Goal: Information Seeking & Learning: Learn about a topic

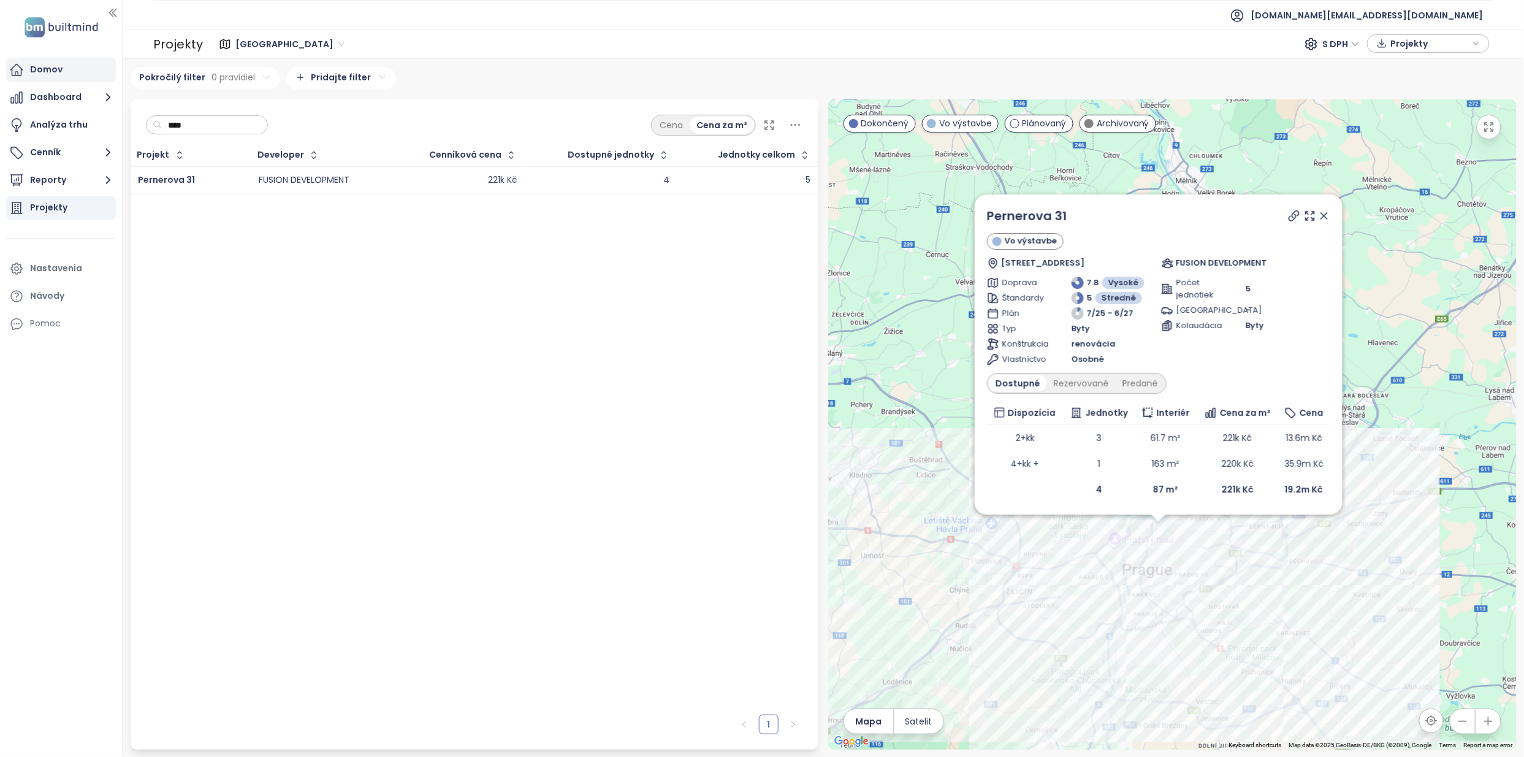
click at [77, 75] on div "Domov" at bounding box center [61, 70] width 110 height 25
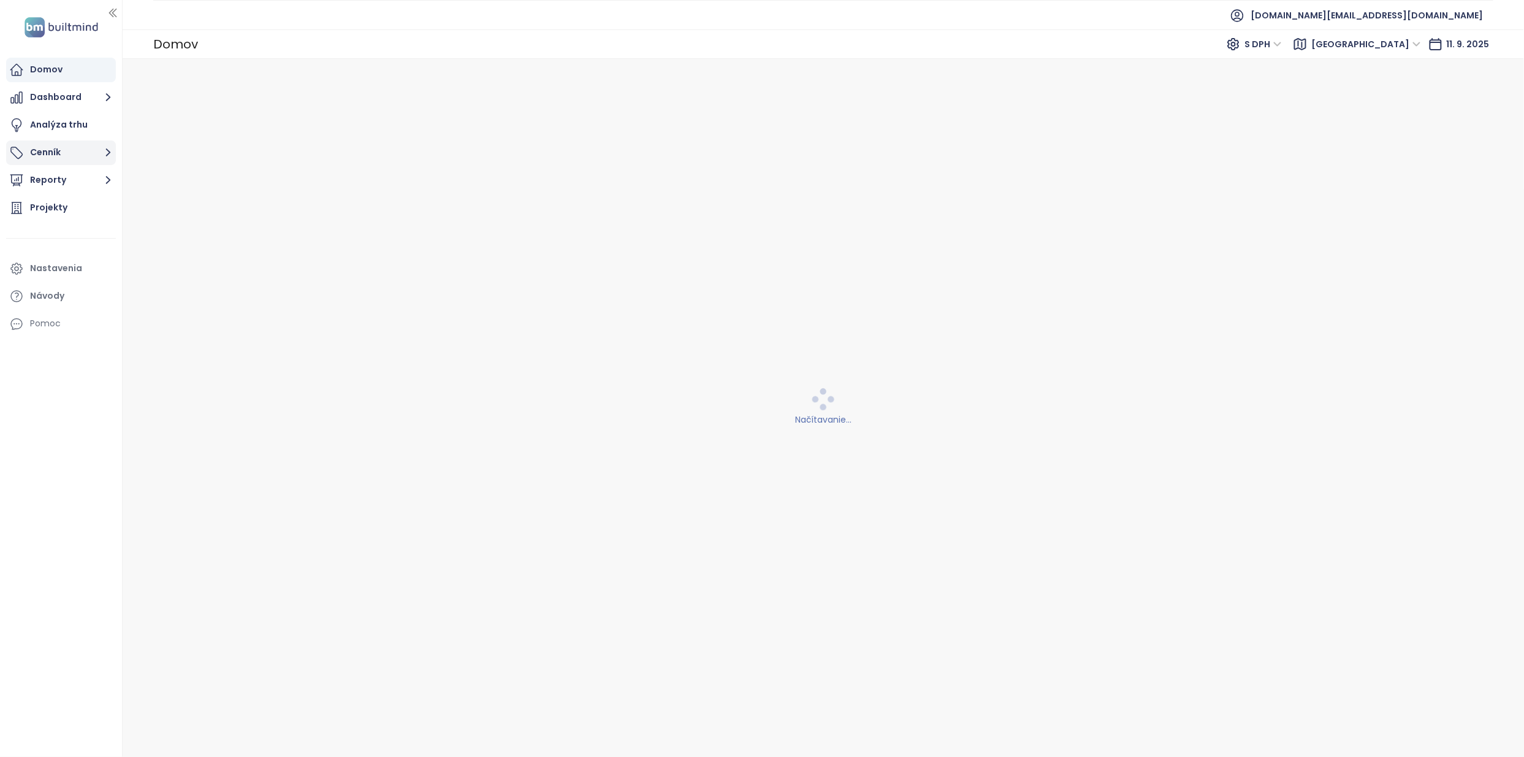
click at [58, 153] on button "Cenník" at bounding box center [61, 152] width 110 height 25
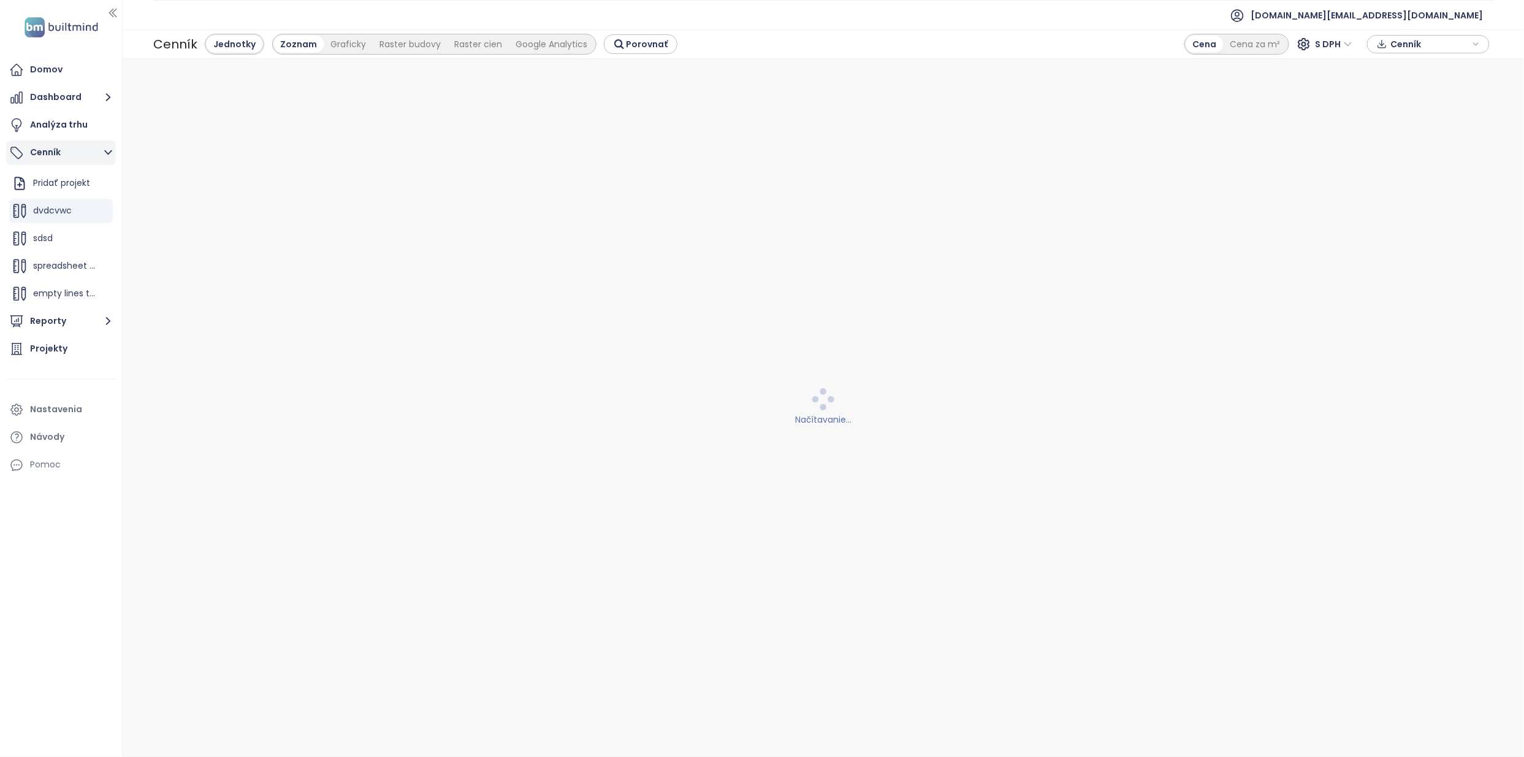
click at [85, 151] on button "Cenník" at bounding box center [61, 152] width 110 height 25
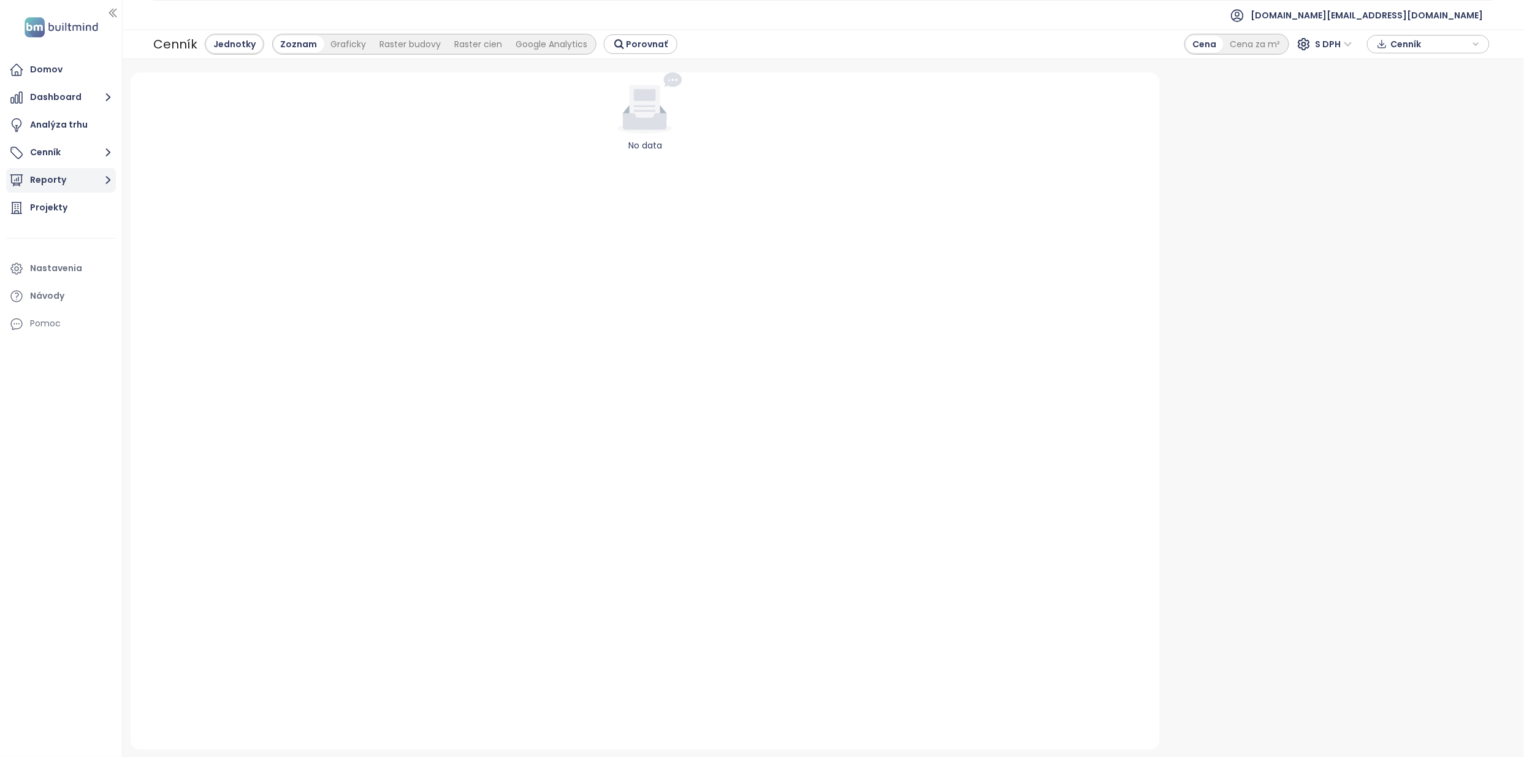
click at [85, 182] on button "Reporty" at bounding box center [61, 180] width 110 height 25
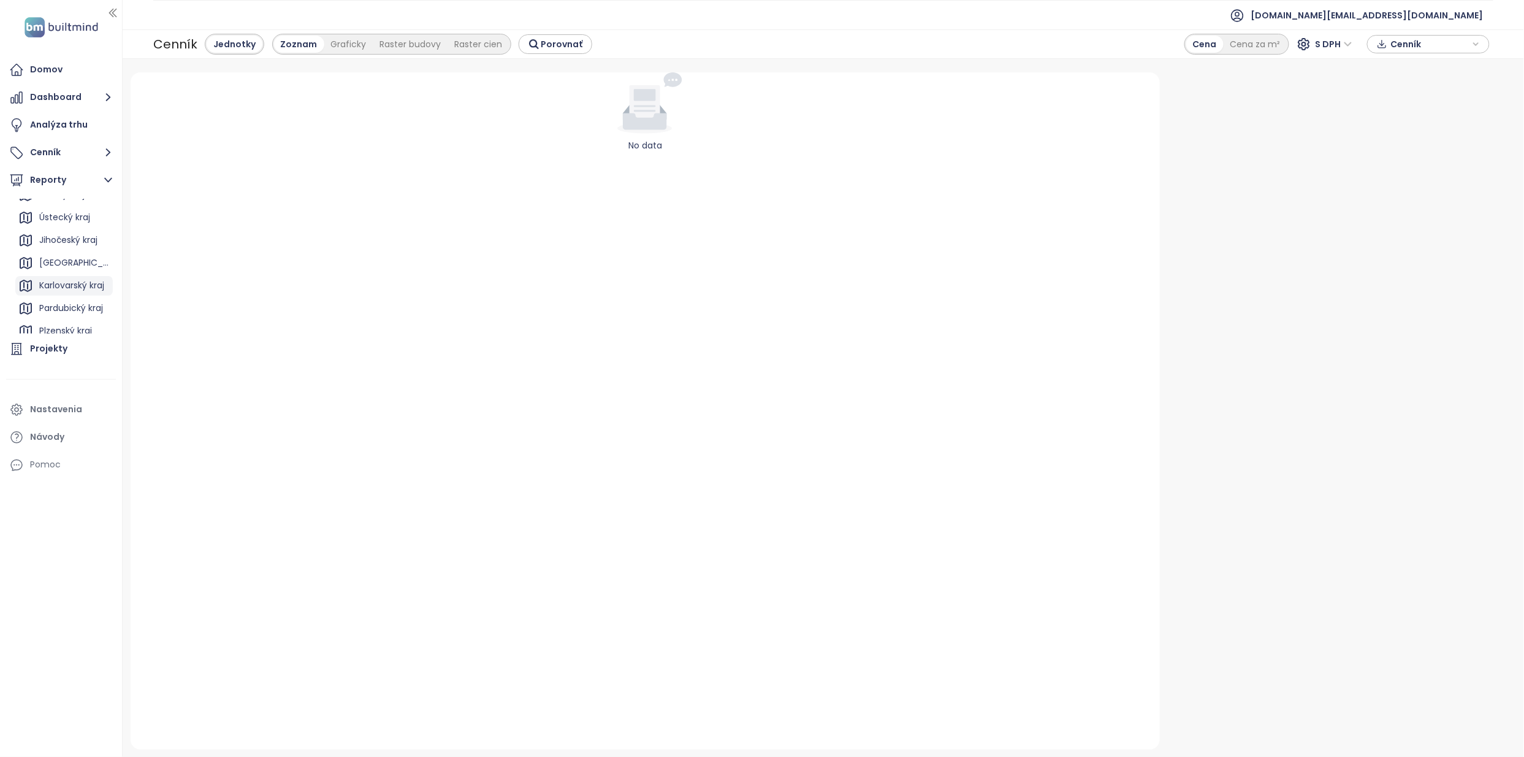
click at [72, 280] on div "Karlovarský kraj" at bounding box center [71, 285] width 65 height 15
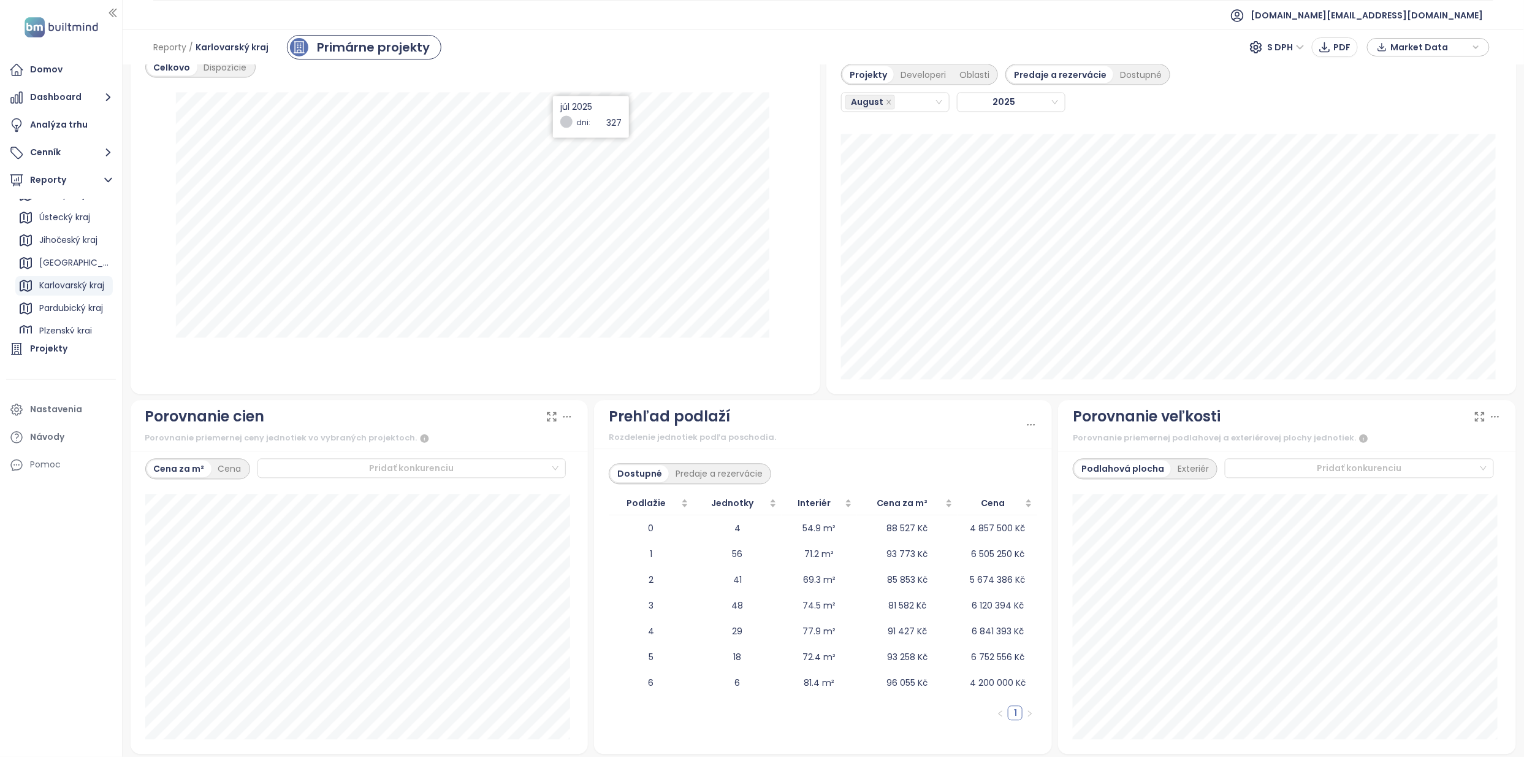
scroll to position [1119, 0]
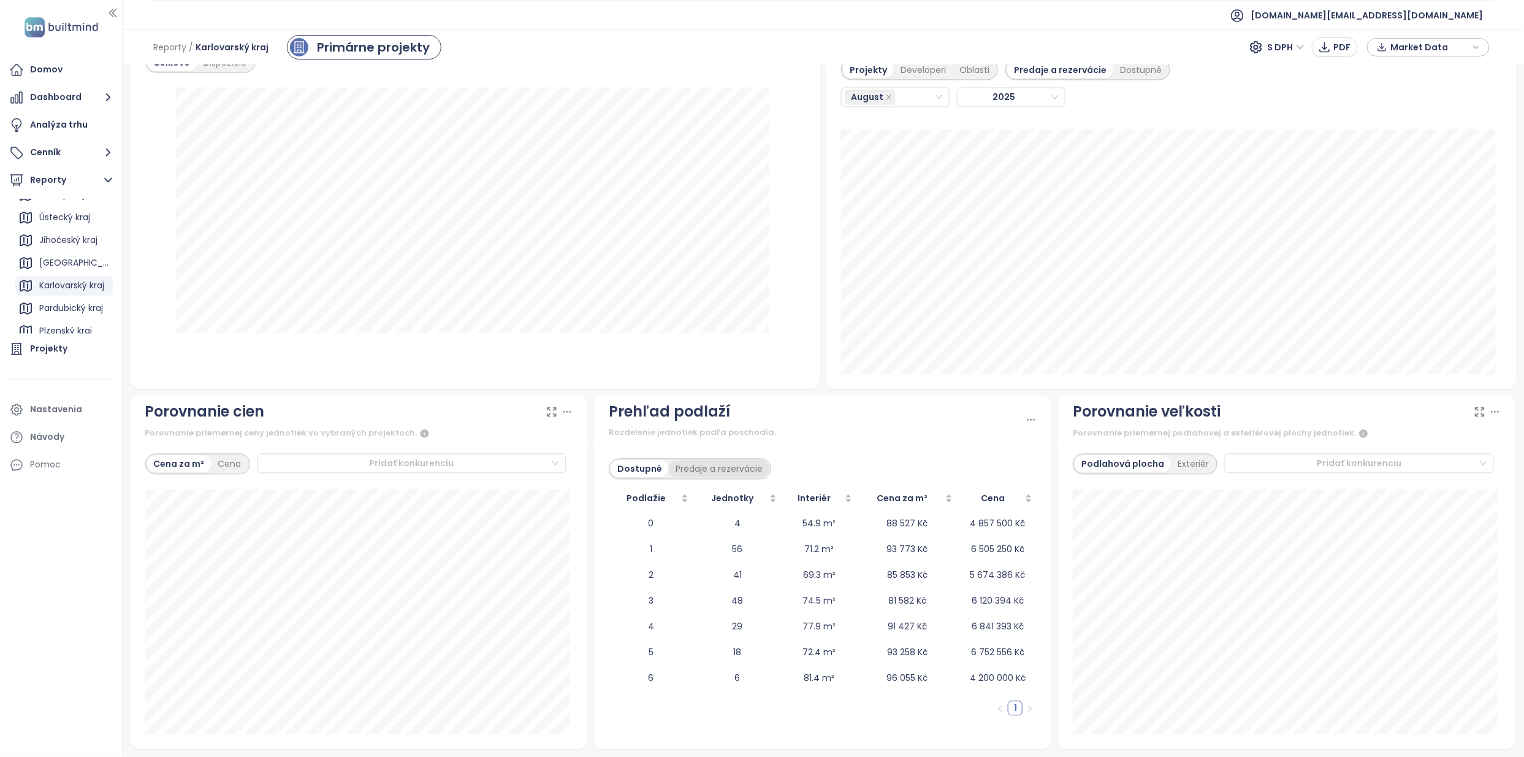
click at [679, 471] on div "Predaje a rezervácie" at bounding box center [719, 468] width 101 height 17
click at [611, 462] on div "Dostupné" at bounding box center [638, 468] width 55 height 17
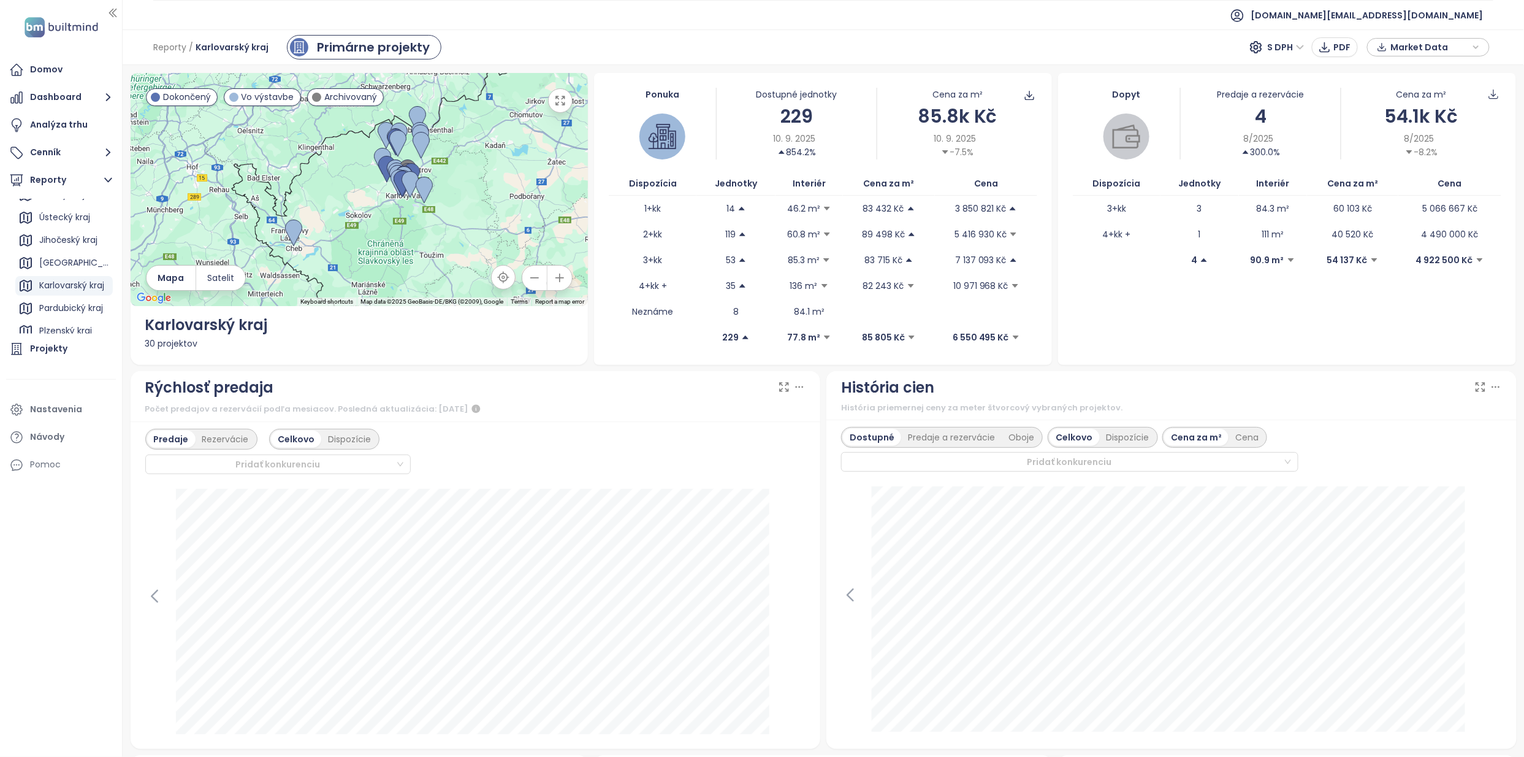
scroll to position [82, 0]
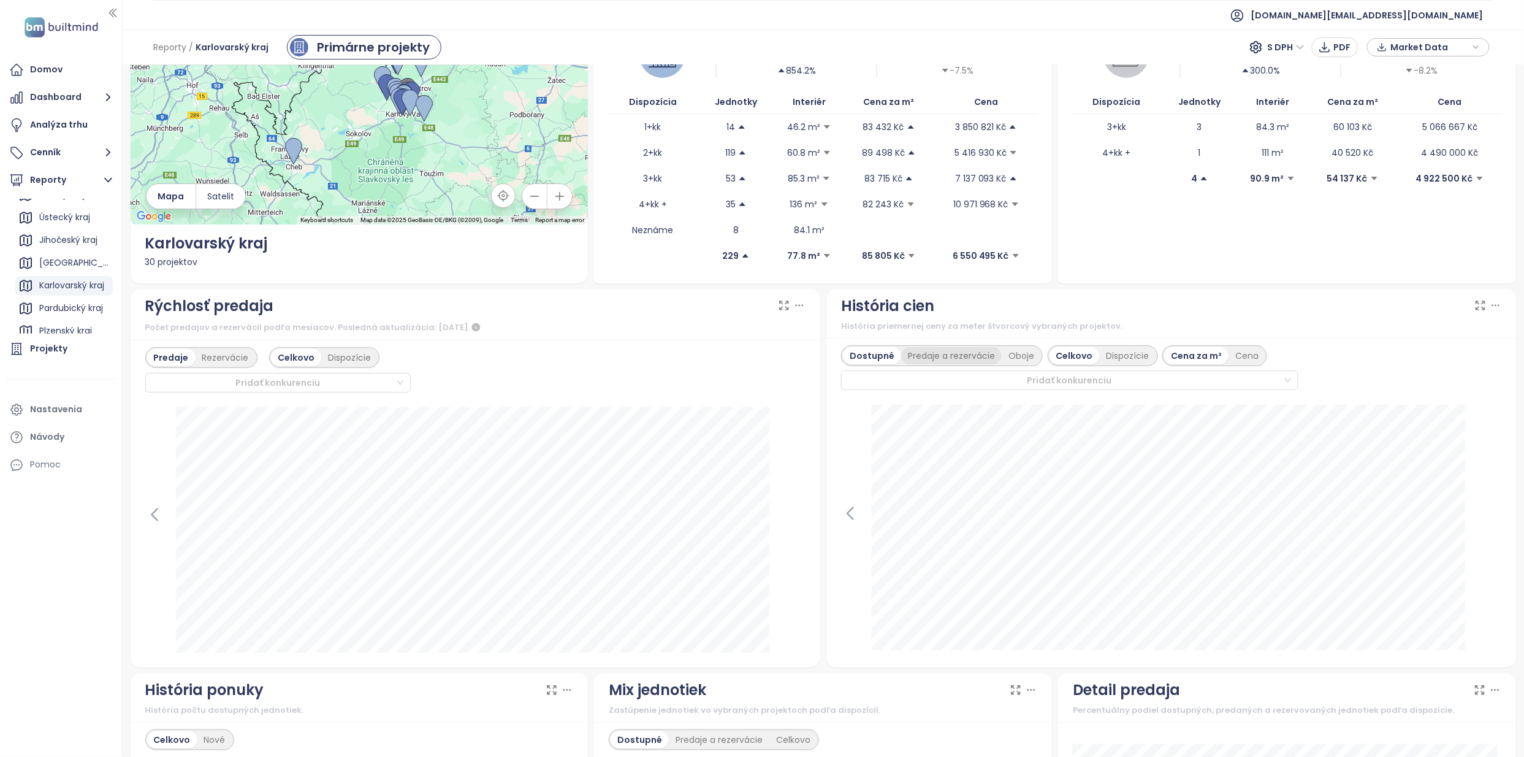
click at [928, 359] on div "Predaje a rezervácie" at bounding box center [951, 355] width 101 height 17
click at [991, 361] on div "Predaje a rezervácie" at bounding box center [951, 355] width 106 height 17
click at [1004, 358] on div "Oboje" at bounding box center [1023, 355] width 39 height 17
click at [1099, 361] on div "Dispozície" at bounding box center [1127, 355] width 56 height 17
click at [1038, 361] on div "Celkovo" at bounding box center [1034, 355] width 48 height 17
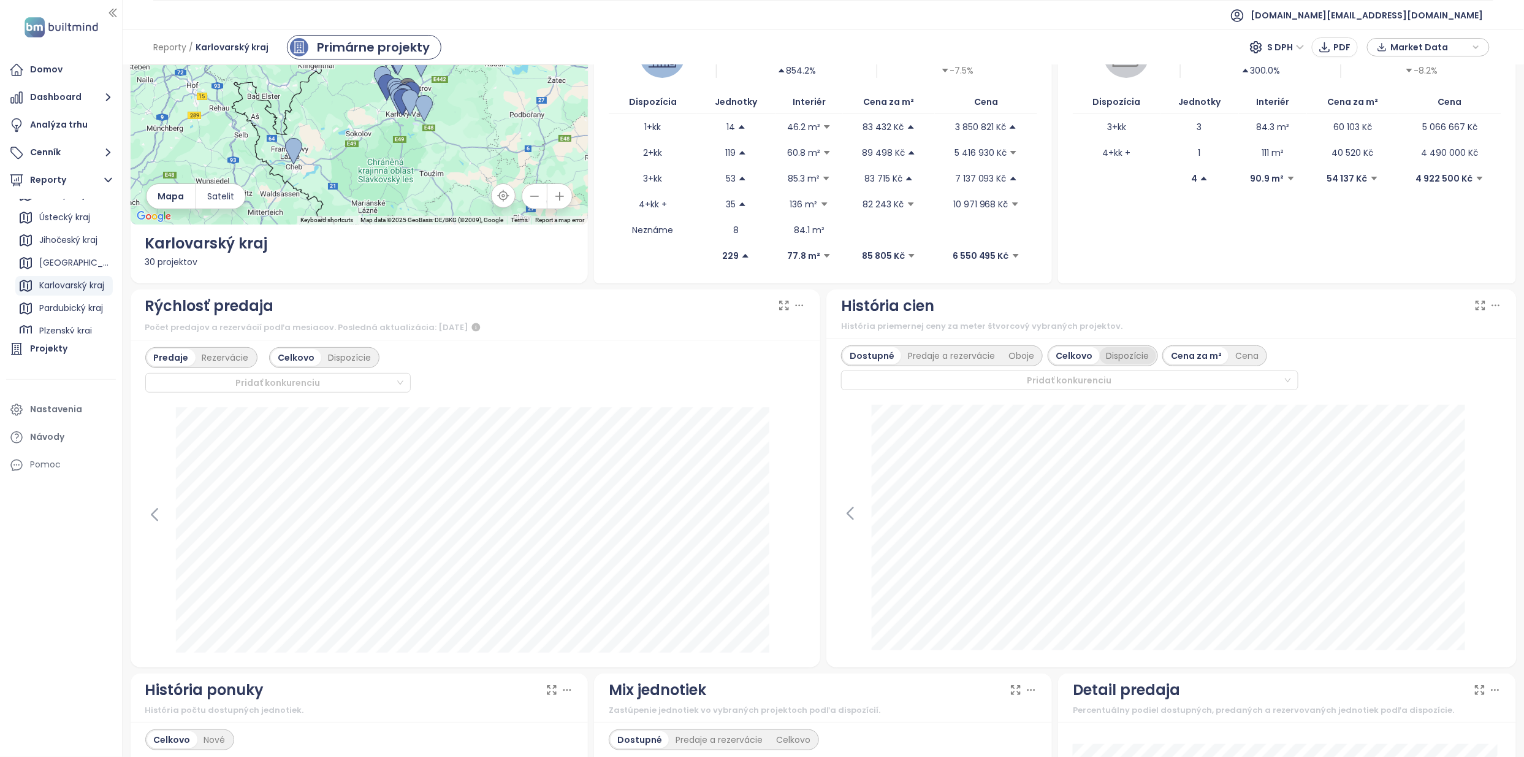
click at [1136, 349] on div "Dispozície" at bounding box center [1128, 355] width 56 height 17
click at [1015, 357] on div "Celkovo" at bounding box center [1034, 355] width 48 height 17
click at [1138, 354] on div "Dispozície" at bounding box center [1128, 355] width 56 height 17
click at [910, 351] on div "Predaje a rezervácie" at bounding box center [951, 355] width 101 height 17
click at [1041, 363] on div "Celkovo" at bounding box center [1037, 355] width 48 height 17
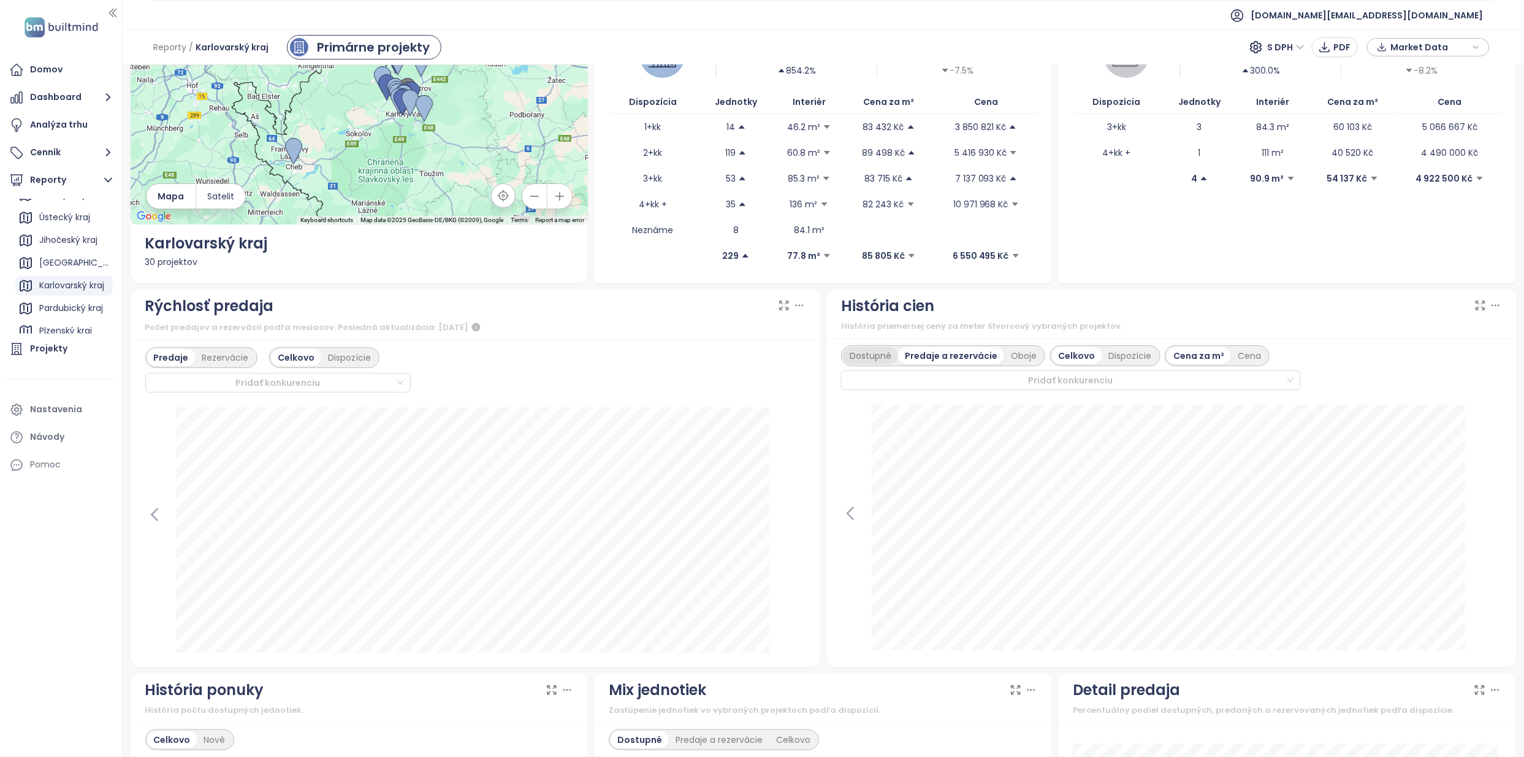
click at [868, 354] on div "Dostupné" at bounding box center [870, 355] width 55 height 17
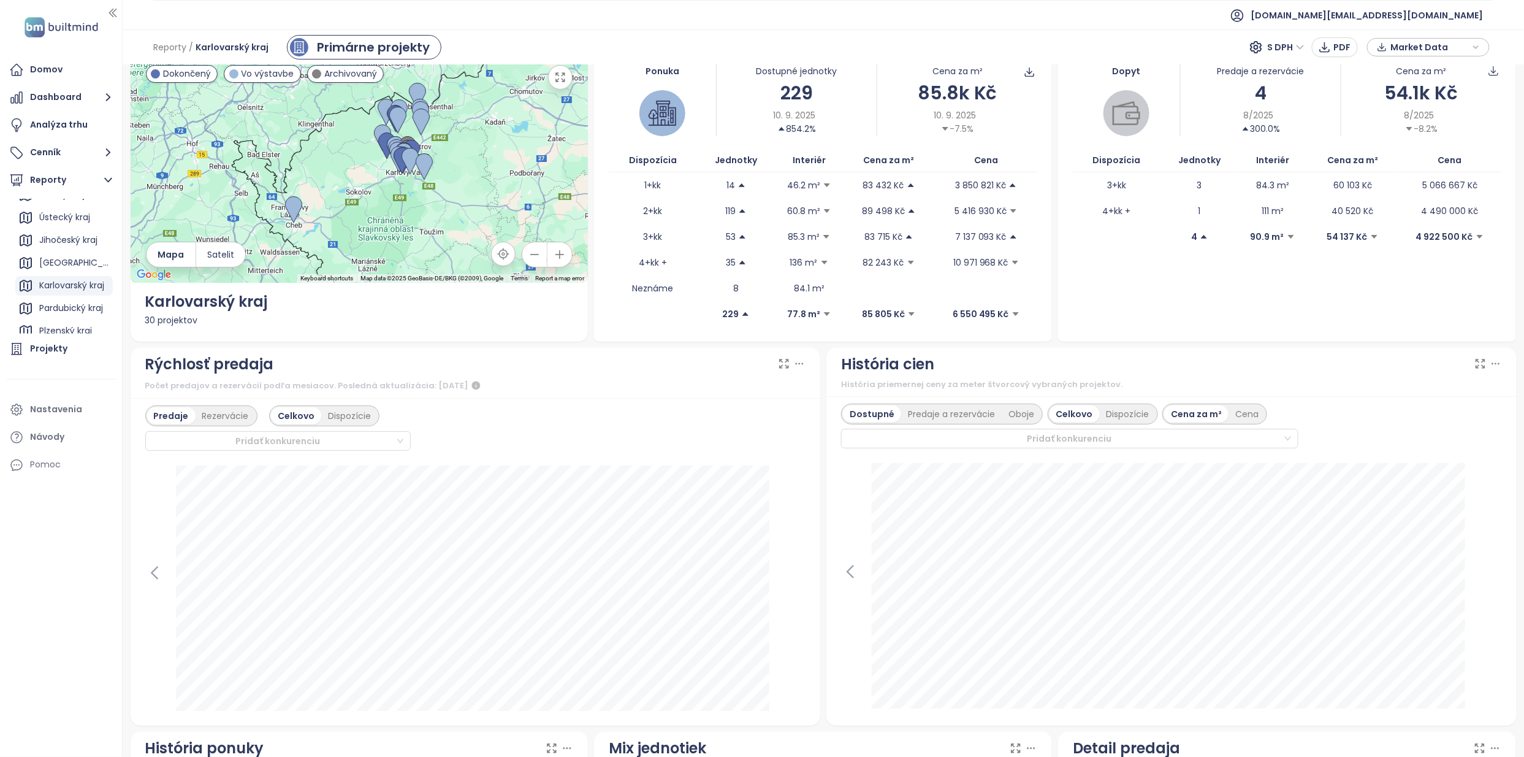
scroll to position [0, 0]
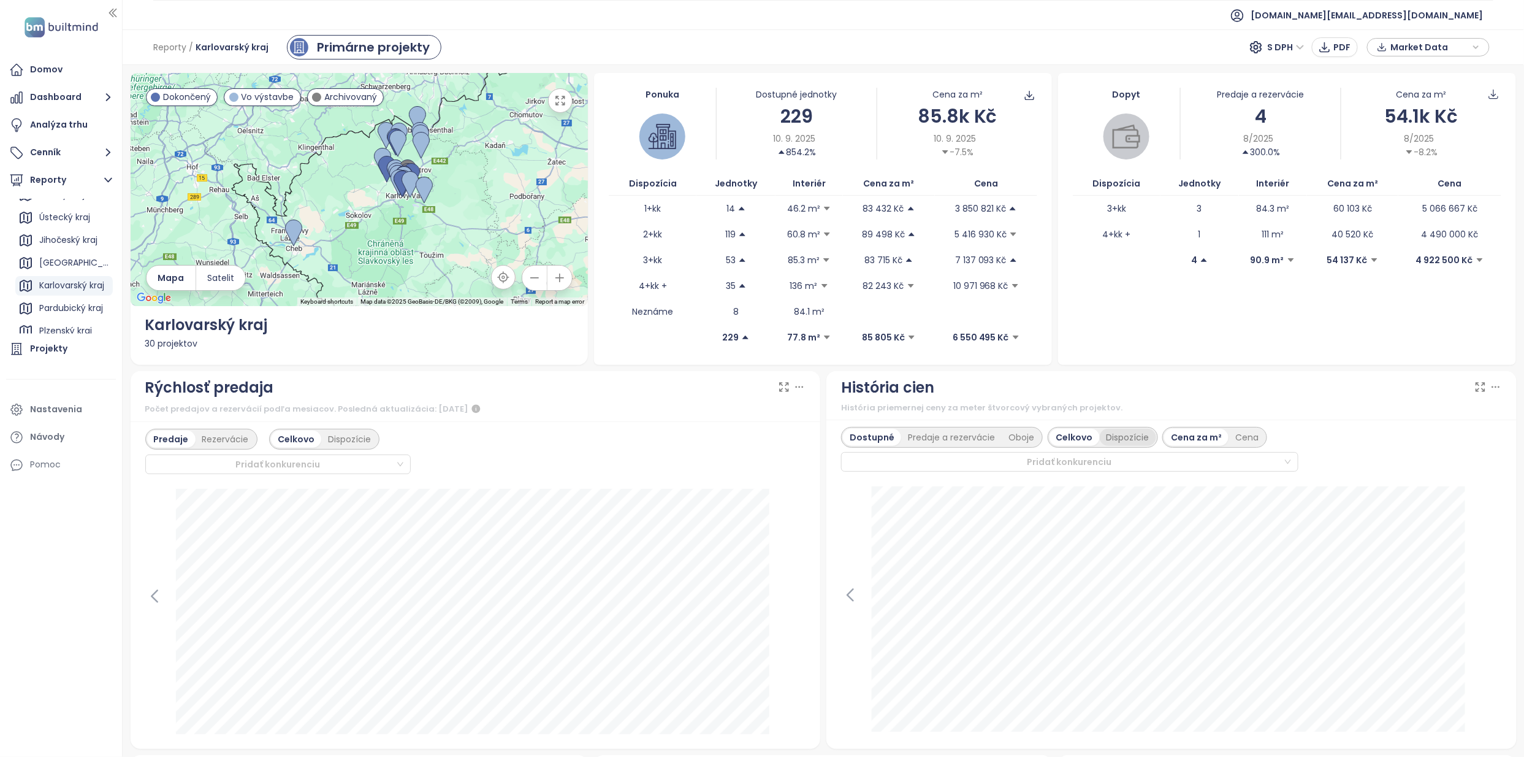
click at [1129, 433] on div "Dispozície" at bounding box center [1128, 437] width 56 height 17
click at [1176, 435] on div "Cena" at bounding box center [1209, 437] width 37 height 17
click at [1161, 432] on div "Cena za m²" at bounding box center [1159, 437] width 64 height 17
click at [1010, 435] on div "Celkovo" at bounding box center [1034, 437] width 48 height 17
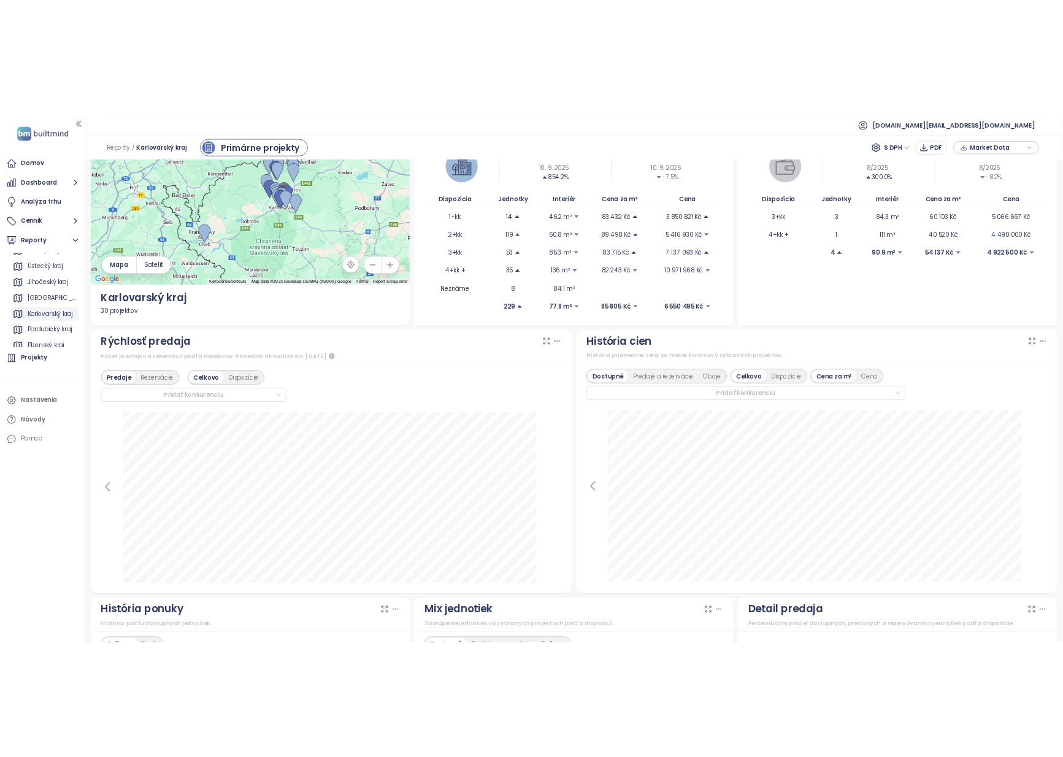
scroll to position [82, 0]
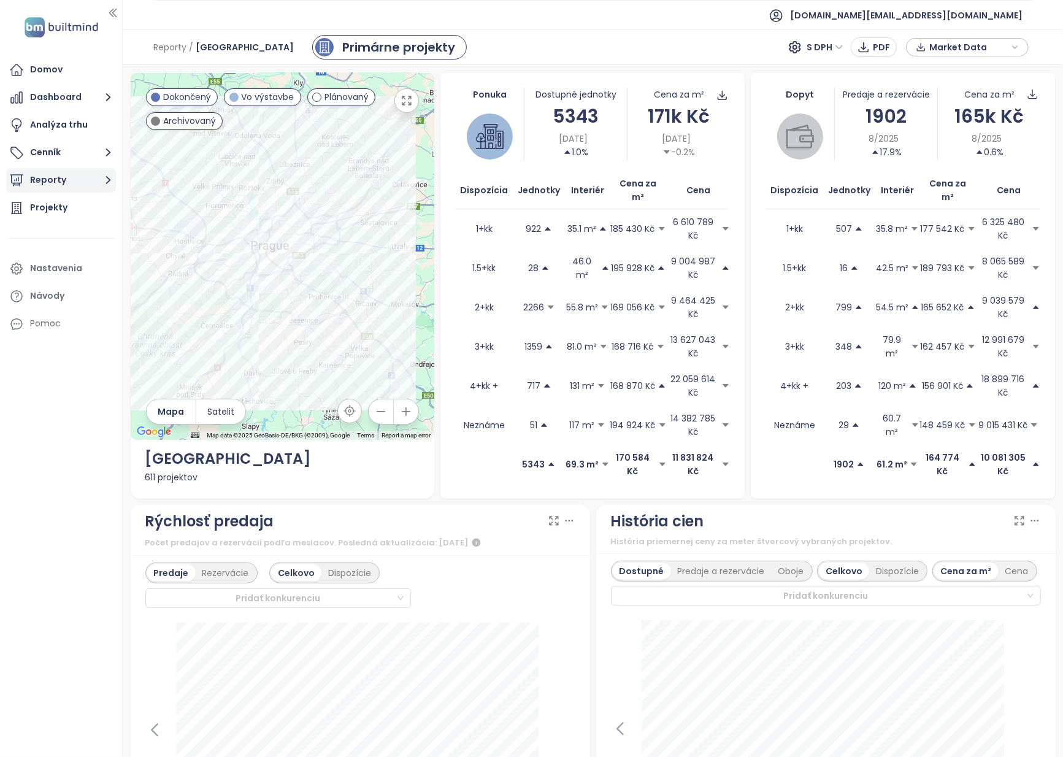
click at [52, 170] on button "Reporty" at bounding box center [61, 180] width 110 height 25
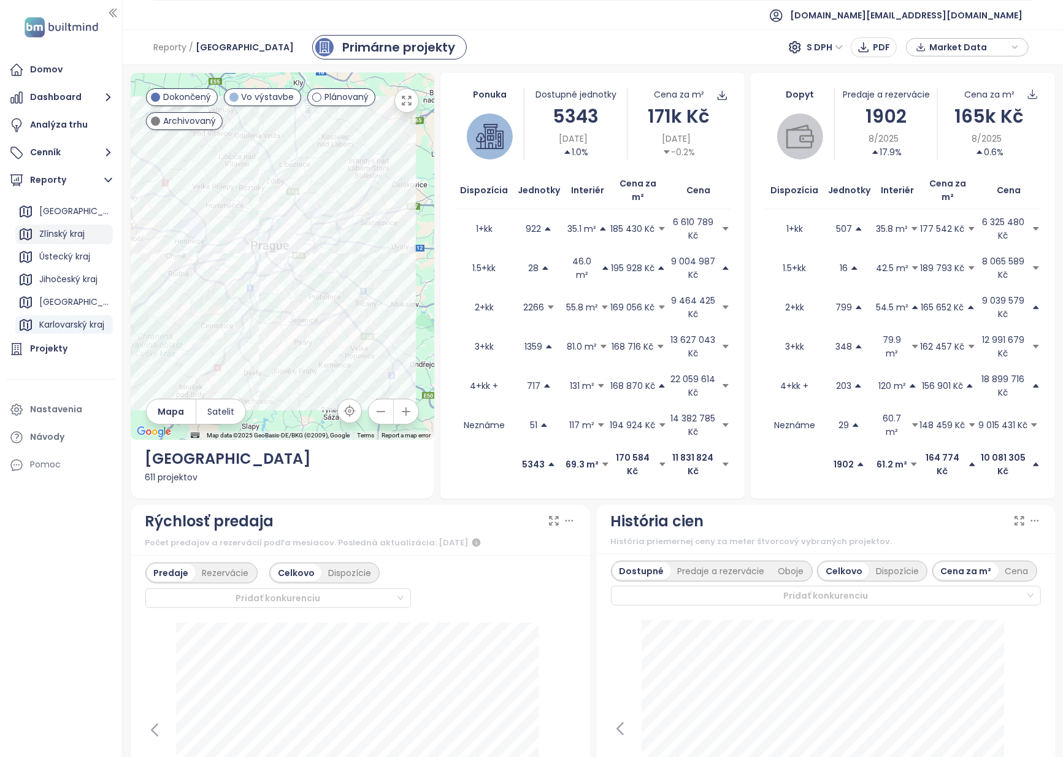
scroll to position [82, 0]
click at [66, 286] on div "Karlovarský kraj" at bounding box center [71, 285] width 65 height 15
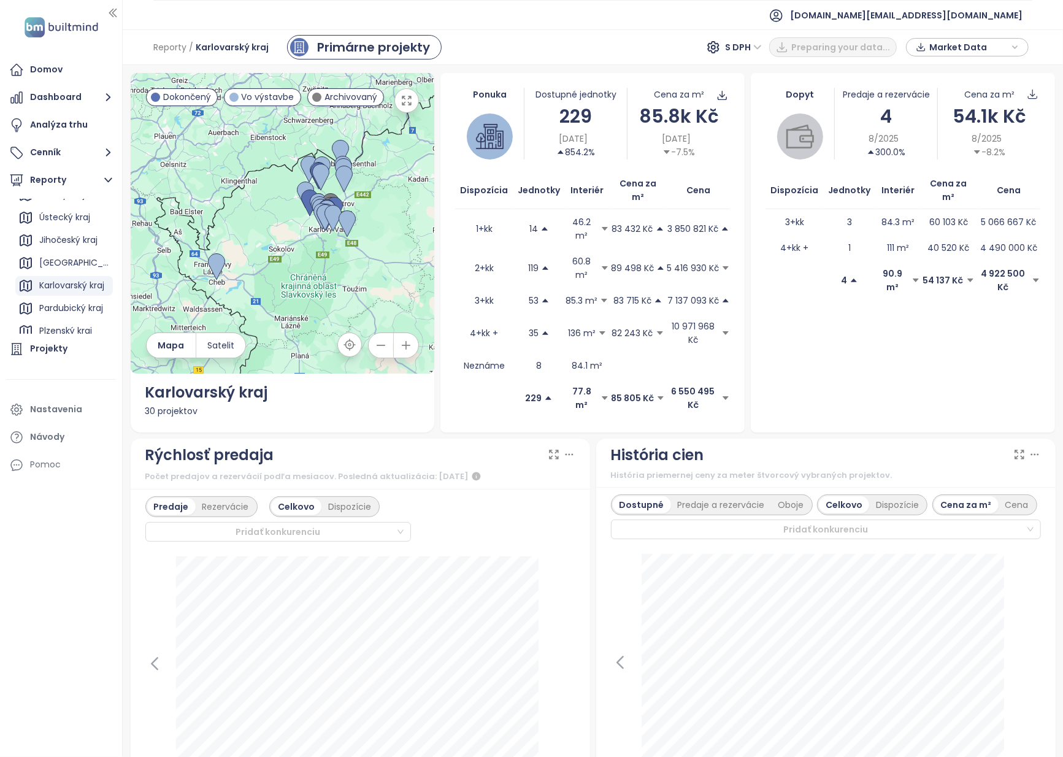
click at [751, 344] on div "Dopyt Predaje a rezervácie 4 8/2025 300.0% Cena za m² 54.1k Kč 8/2025 -8.2% Dis…" at bounding box center [902, 252] width 304 height 359
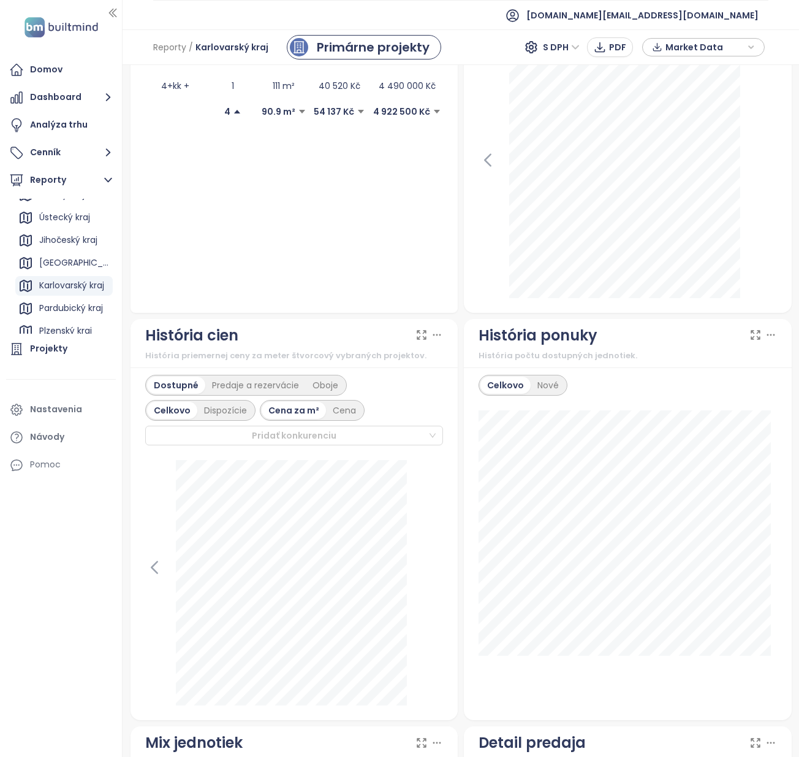
scroll to position [454, 0]
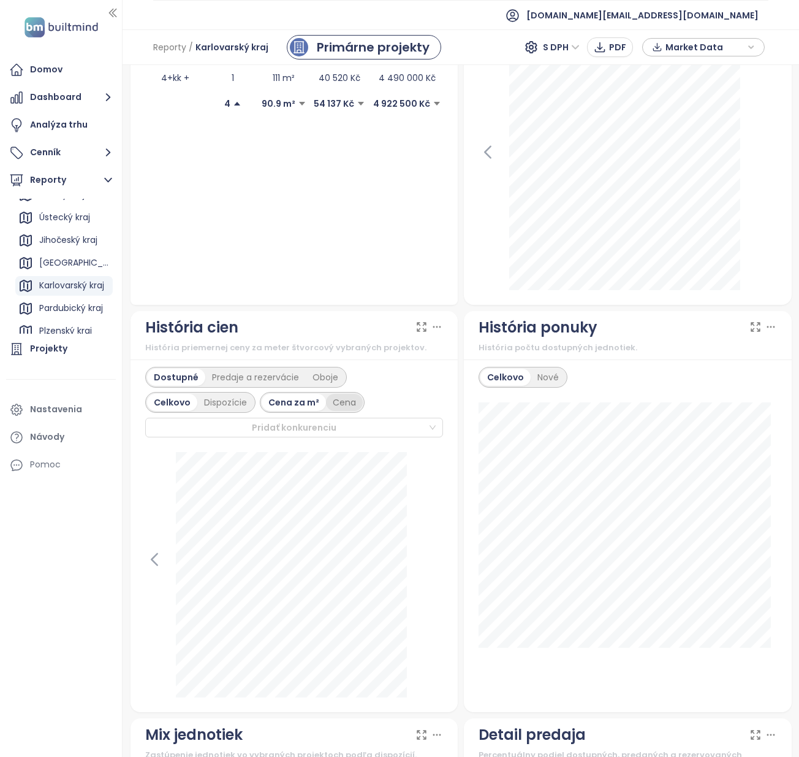
click at [332, 396] on div "Cena" at bounding box center [344, 402] width 37 height 17
click at [280, 403] on div "Cena za m²" at bounding box center [294, 402] width 64 height 17
click at [224, 410] on div "Dispozície" at bounding box center [225, 402] width 56 height 17
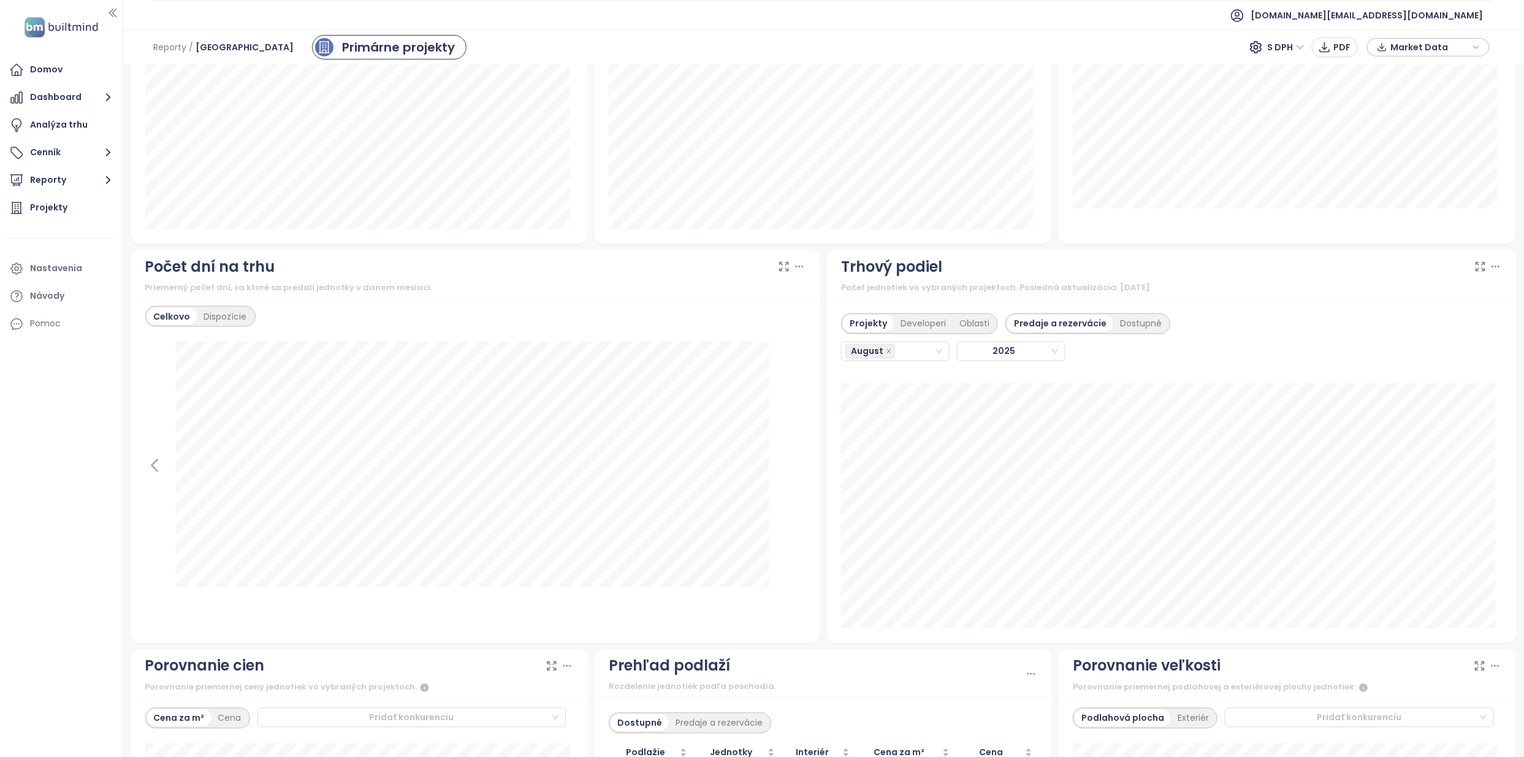
scroll to position [887, 0]
click at [96, 187] on button "Reporty" at bounding box center [61, 180] width 110 height 25
click at [43, 286] on div "Karlovarský kraj" at bounding box center [71, 285] width 65 height 15
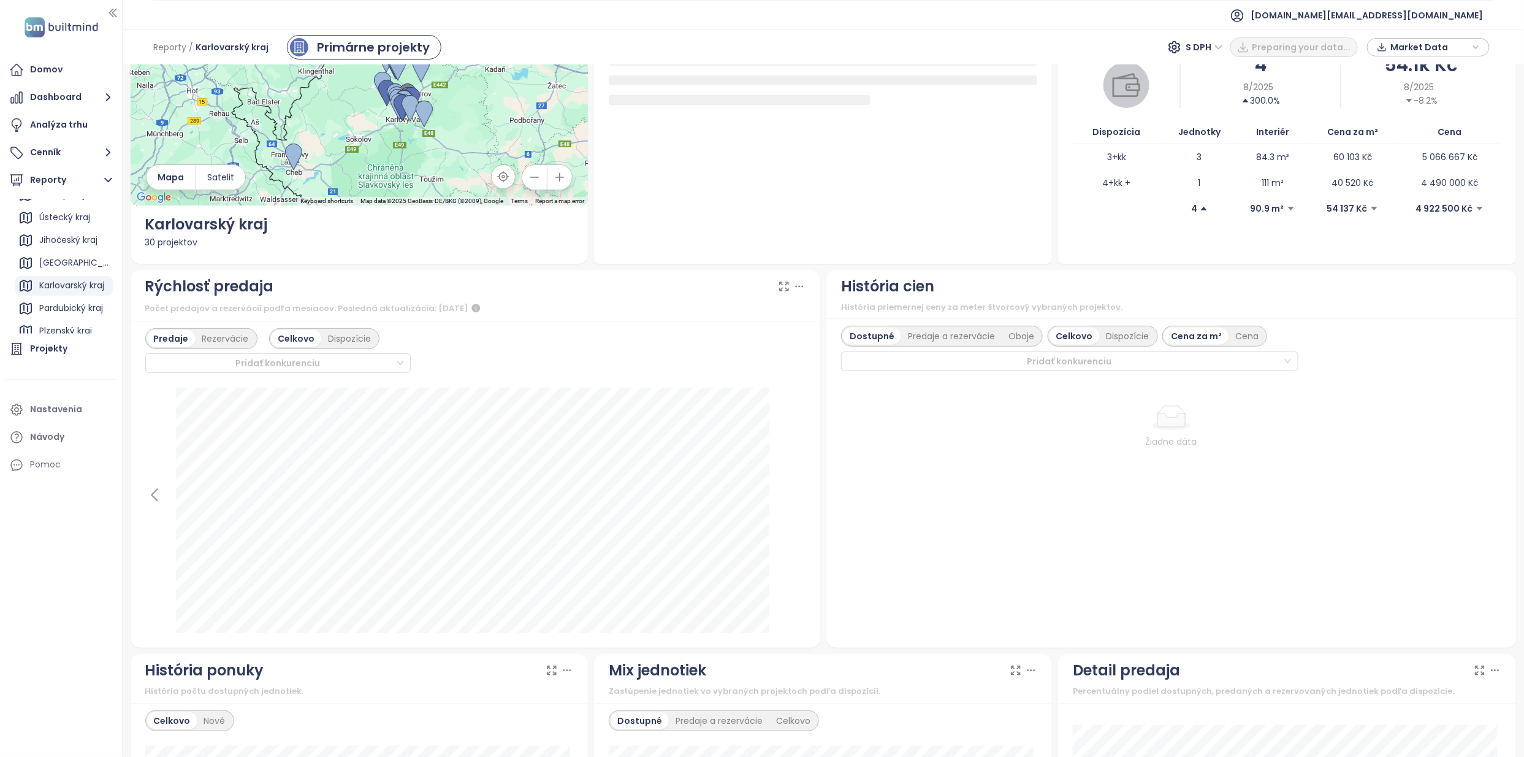
scroll to position [0, 0]
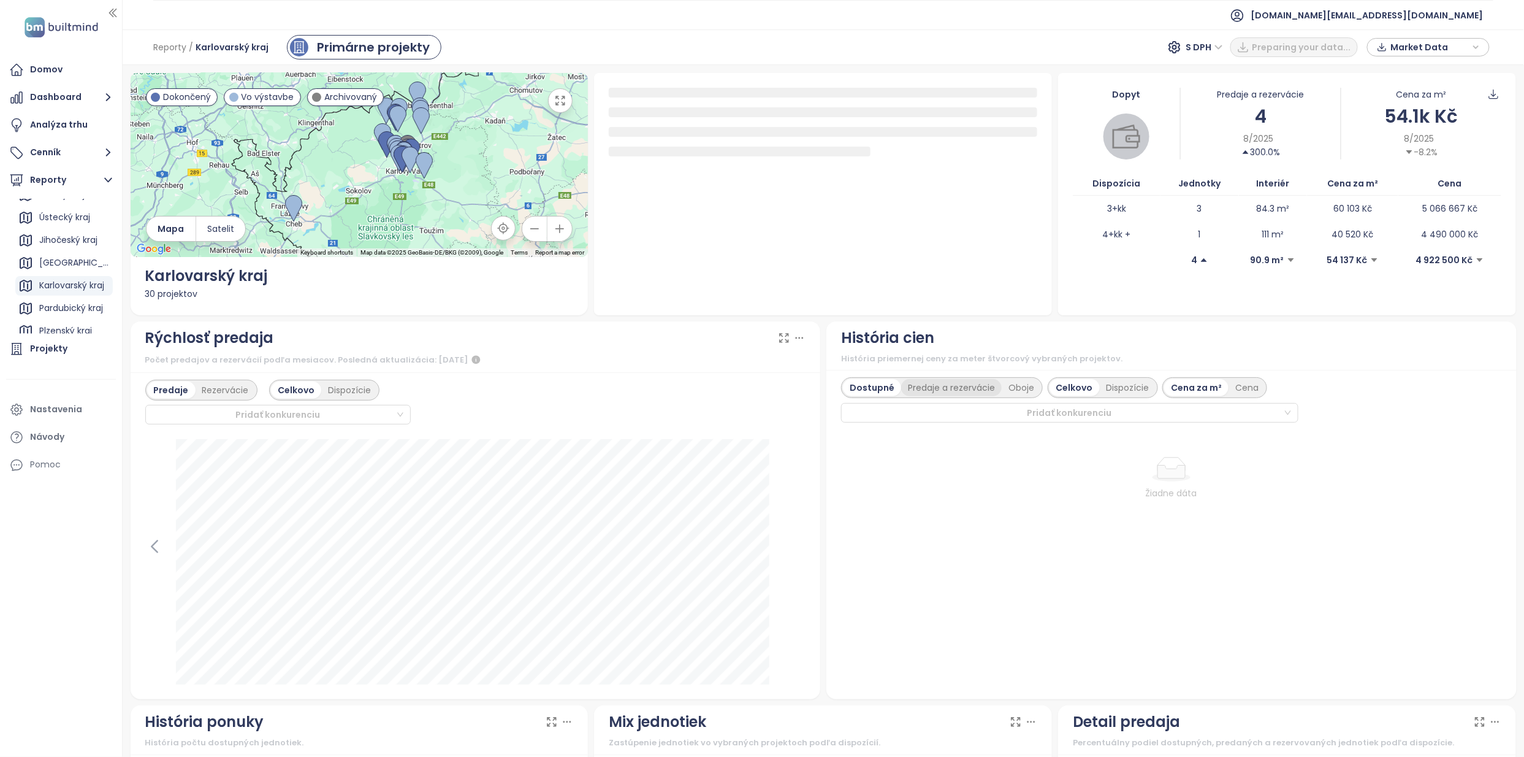
click at [799, 387] on div "Predaje a rezervácie" at bounding box center [951, 387] width 101 height 17
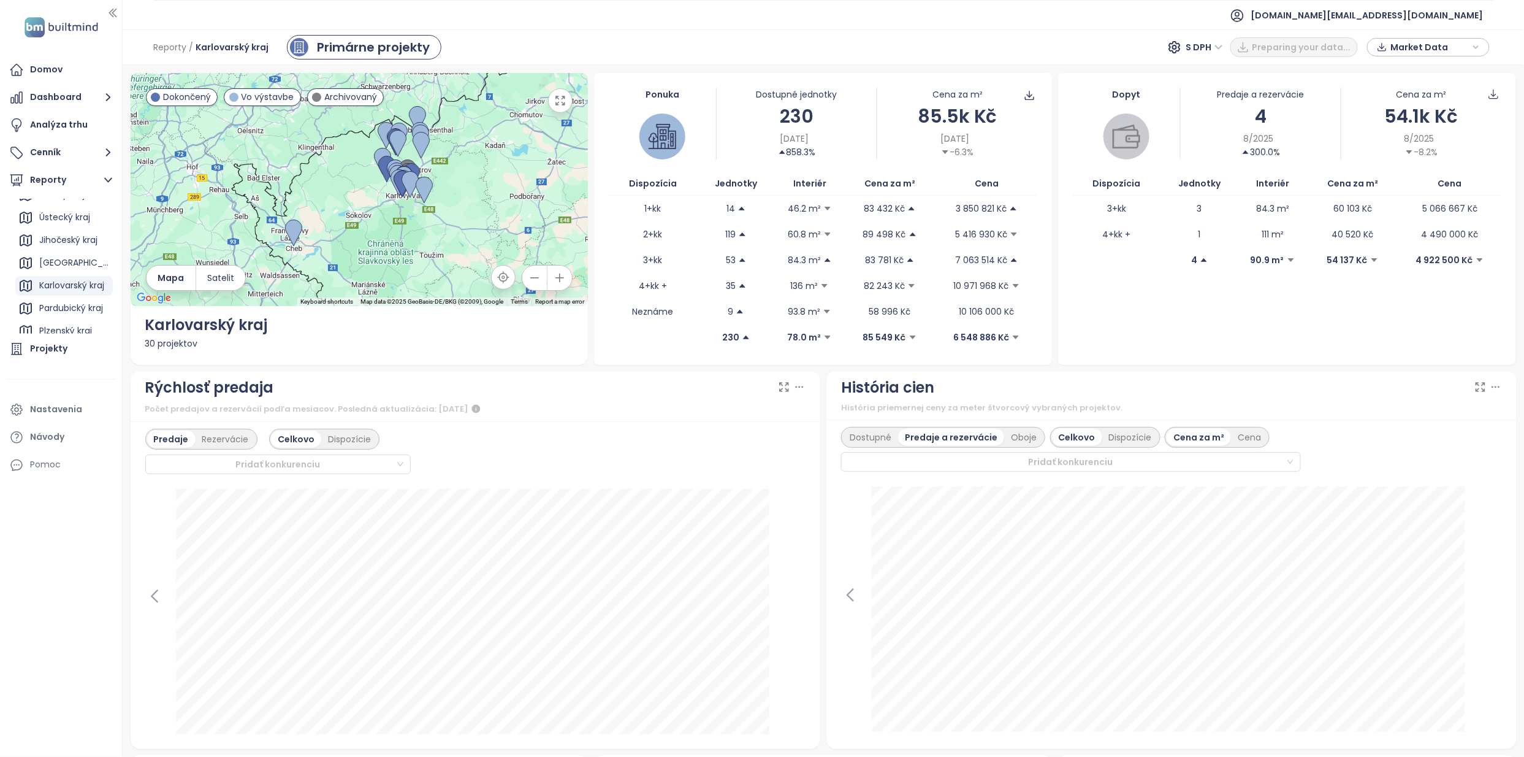
click at [799, 427] on div "Dostupné Predaje a rezervácie Oboje" at bounding box center [943, 437] width 204 height 21
click at [799, 454] on div "Pridať konkurenciu" at bounding box center [1071, 462] width 460 height 20
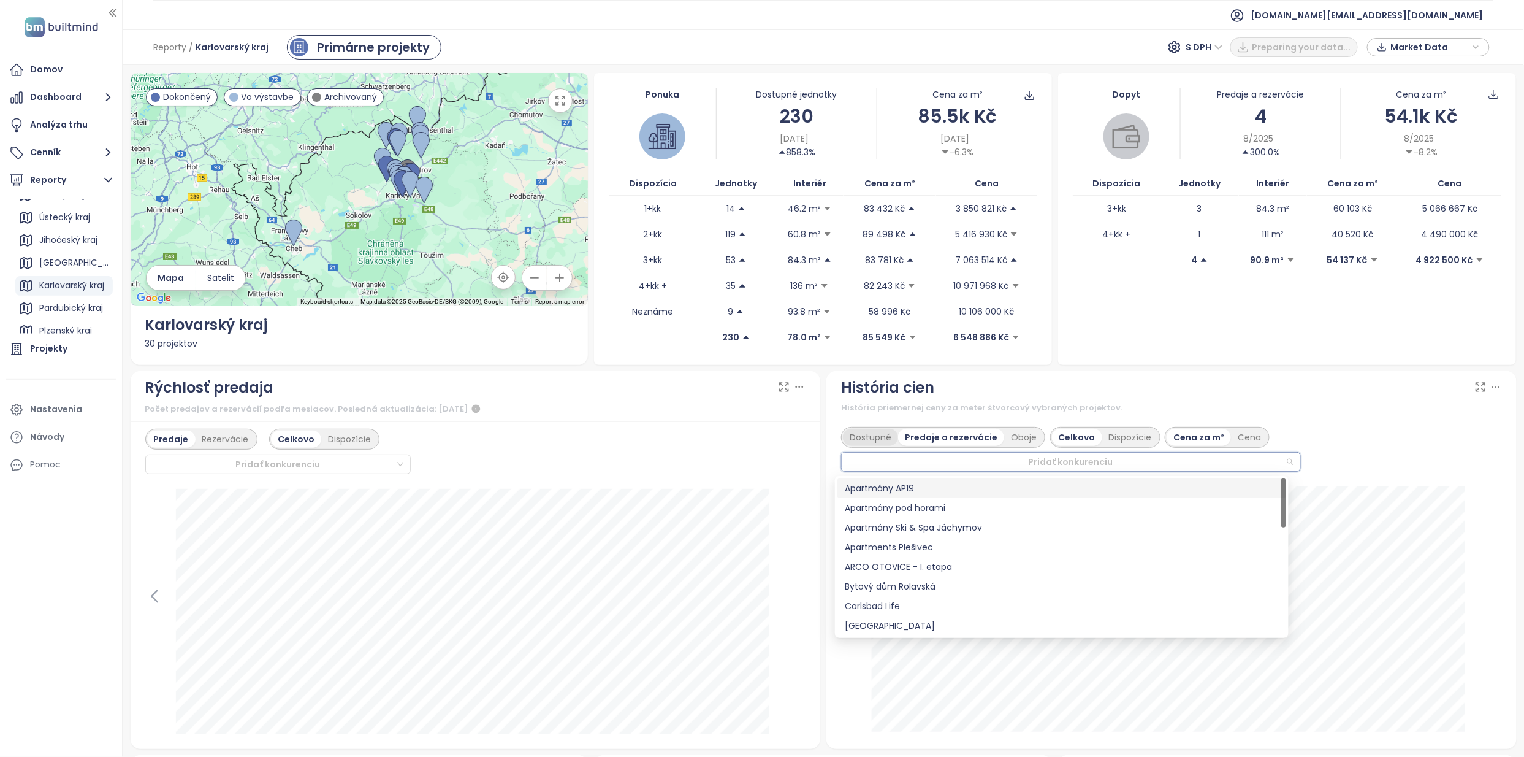
click at [799, 440] on div "Dostupné" at bounding box center [870, 437] width 55 height 17
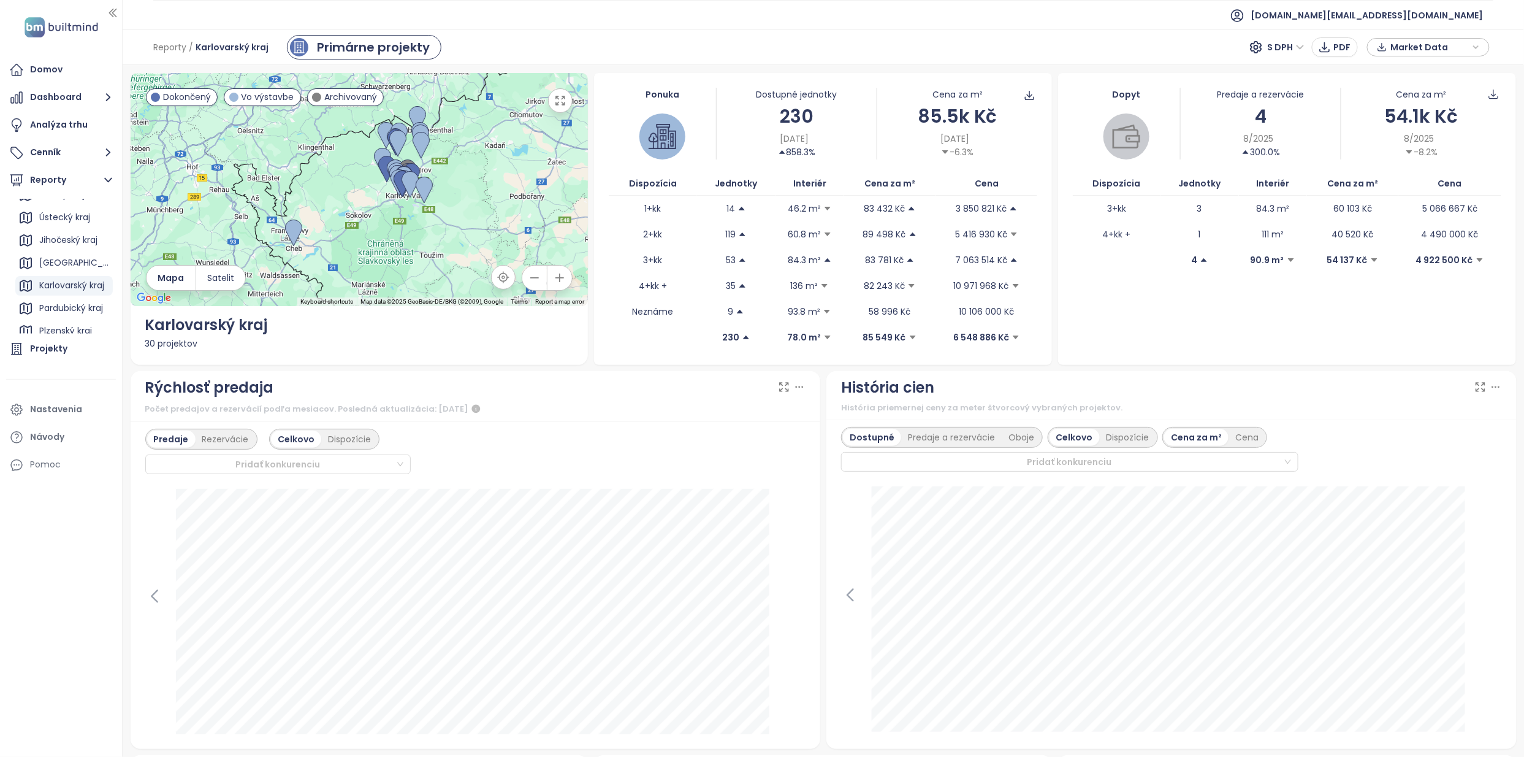
click at [799, 427] on div "Dostupné Predaje a rezervácie Oboje Celkovo Dispozície Cena za m² Cena Pridať k…" at bounding box center [1171, 583] width 690 height 329
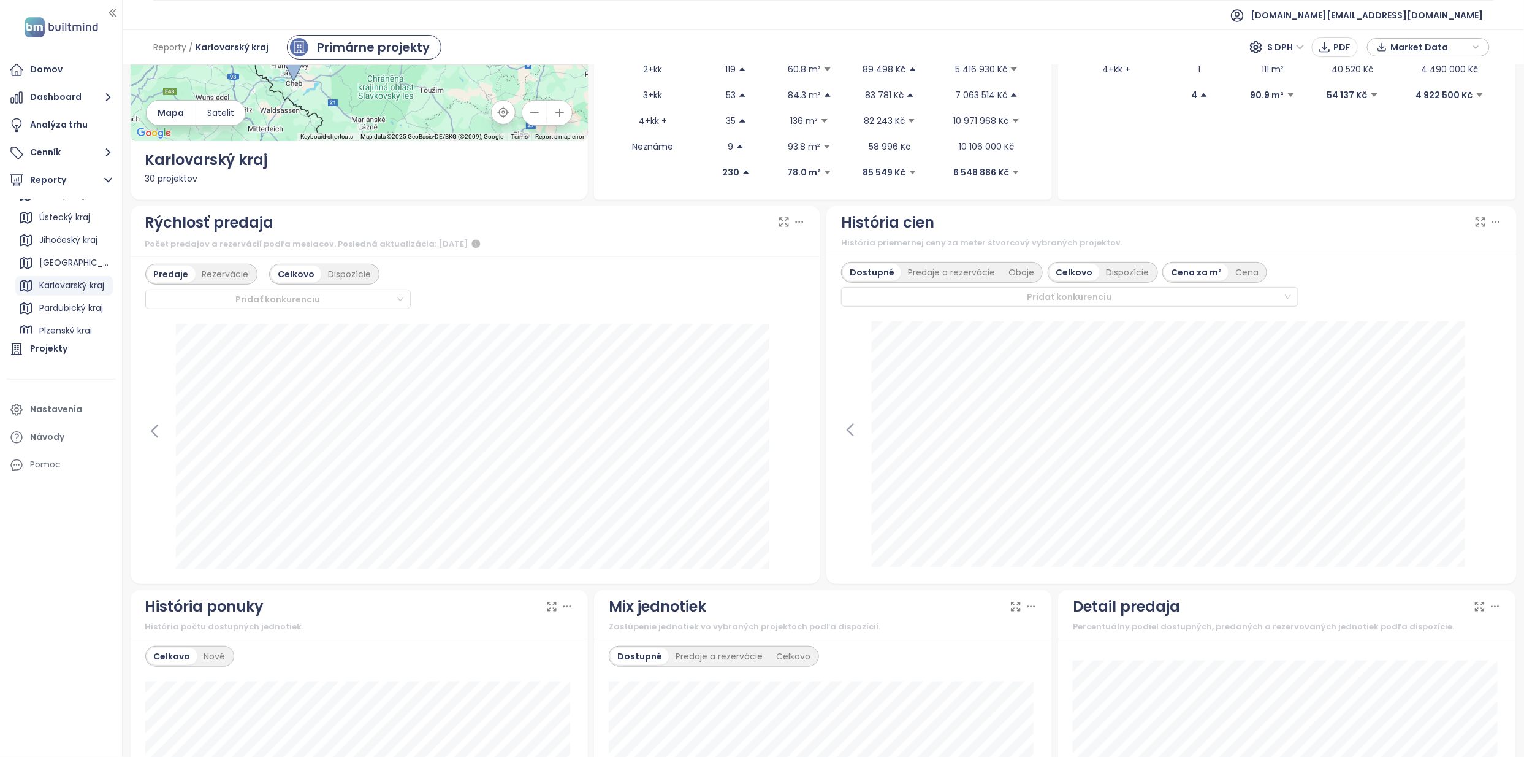
scroll to position [56, 0]
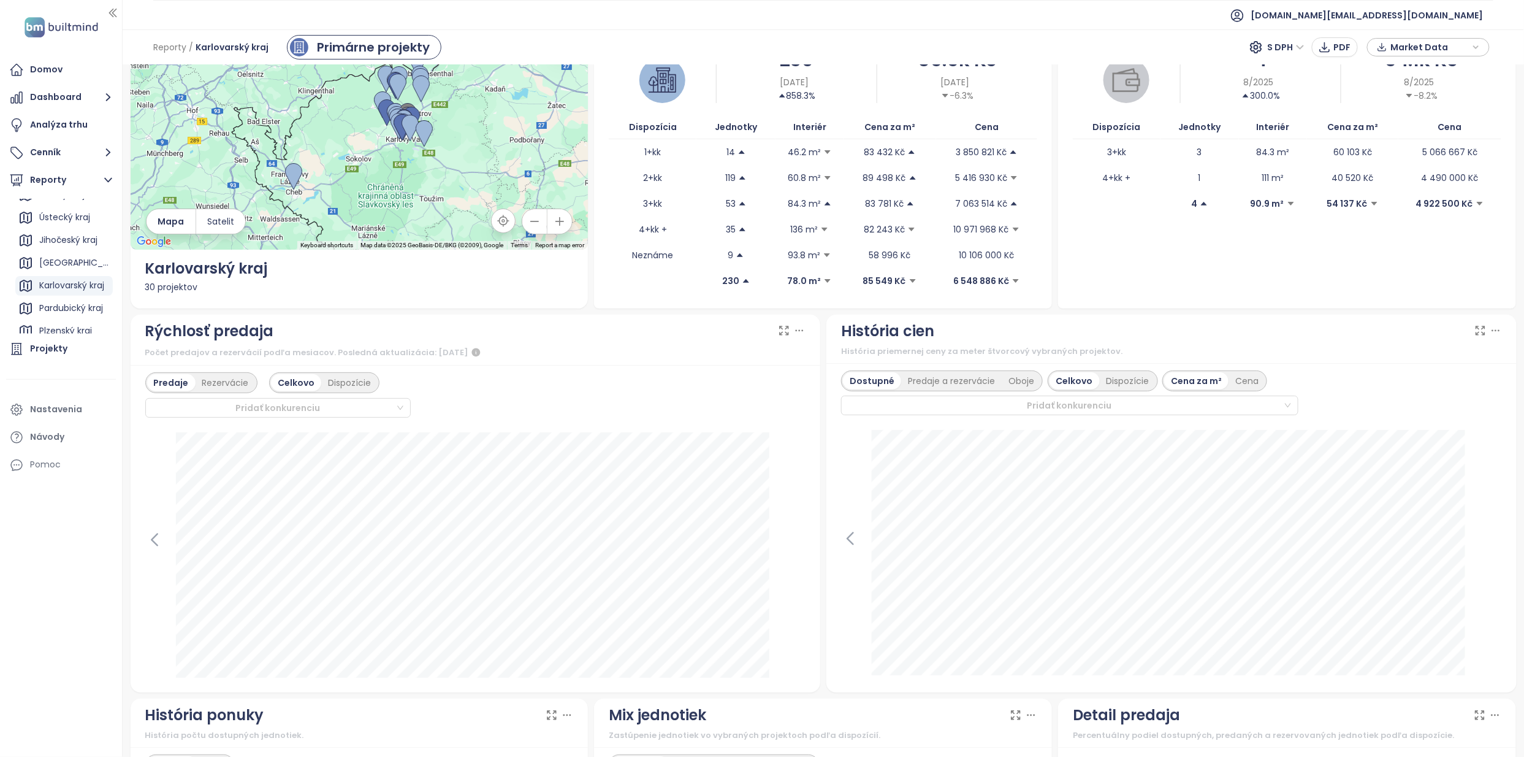
click at [799, 354] on div "História cien História priemernej ceny za meter štvorcový vybraných projektov." at bounding box center [1171, 339] width 690 height 49
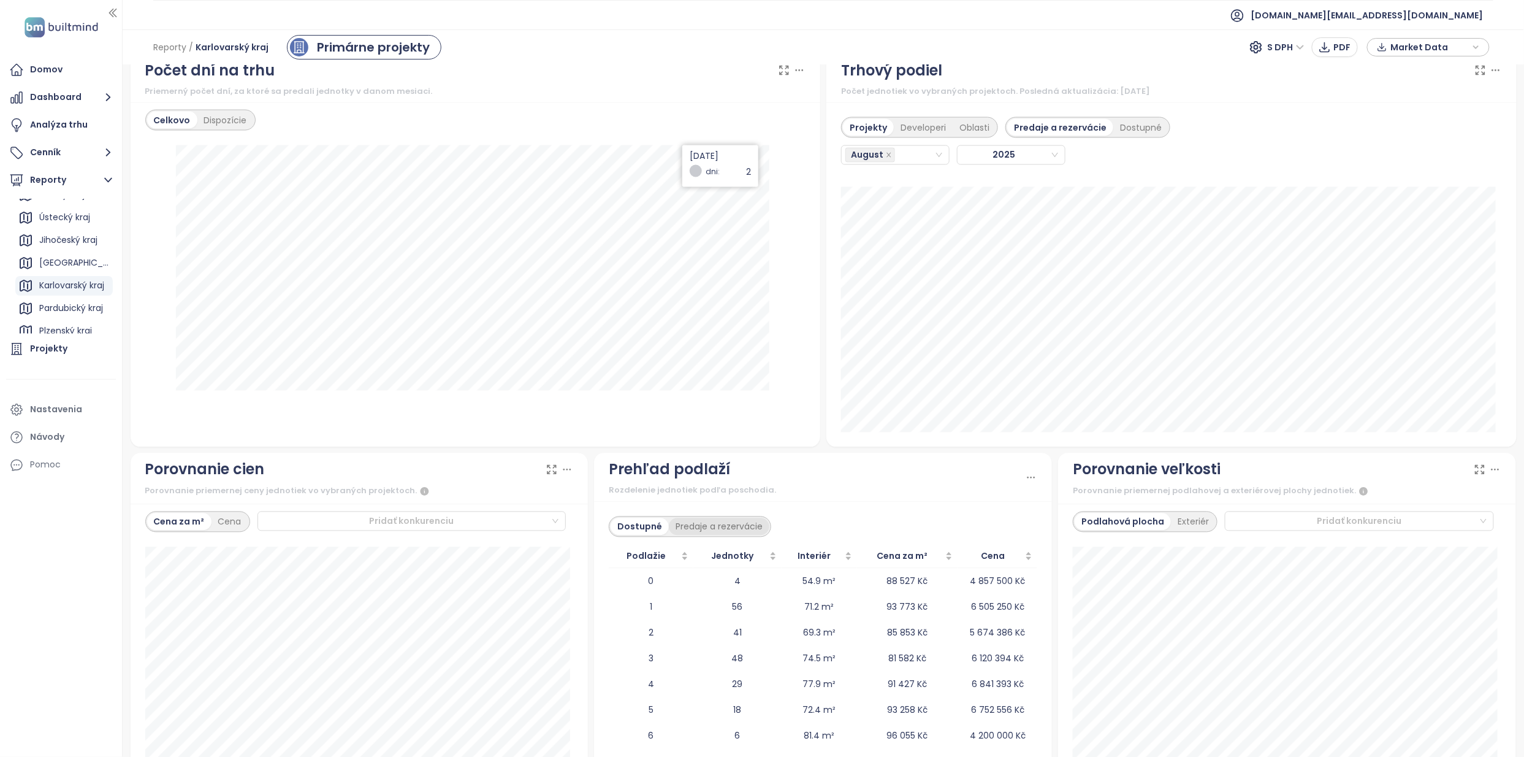
scroll to position [1119, 0]
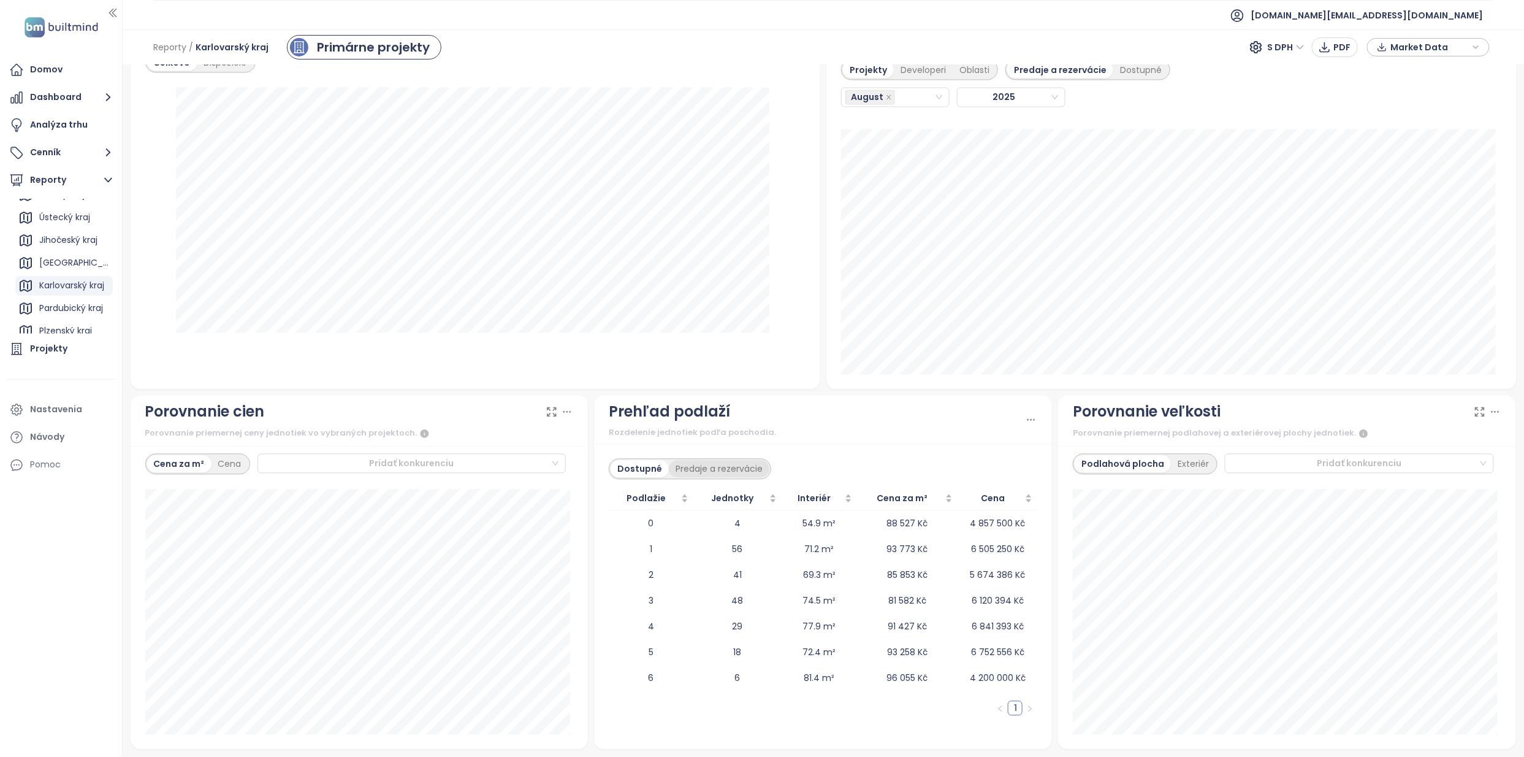
click at [715, 471] on div "Predaje a rezervácie" at bounding box center [719, 468] width 101 height 17
click at [630, 469] on div "Dostupné" at bounding box center [638, 468] width 55 height 17
click at [707, 456] on div "Dostupné Predaje a rezervácie Podlažie Jednotky Interiér Cena za m² Cena 0 4 54…" at bounding box center [823, 596] width 458 height 305
click at [708, 462] on div "Predaje a rezervácie" at bounding box center [719, 468] width 101 height 17
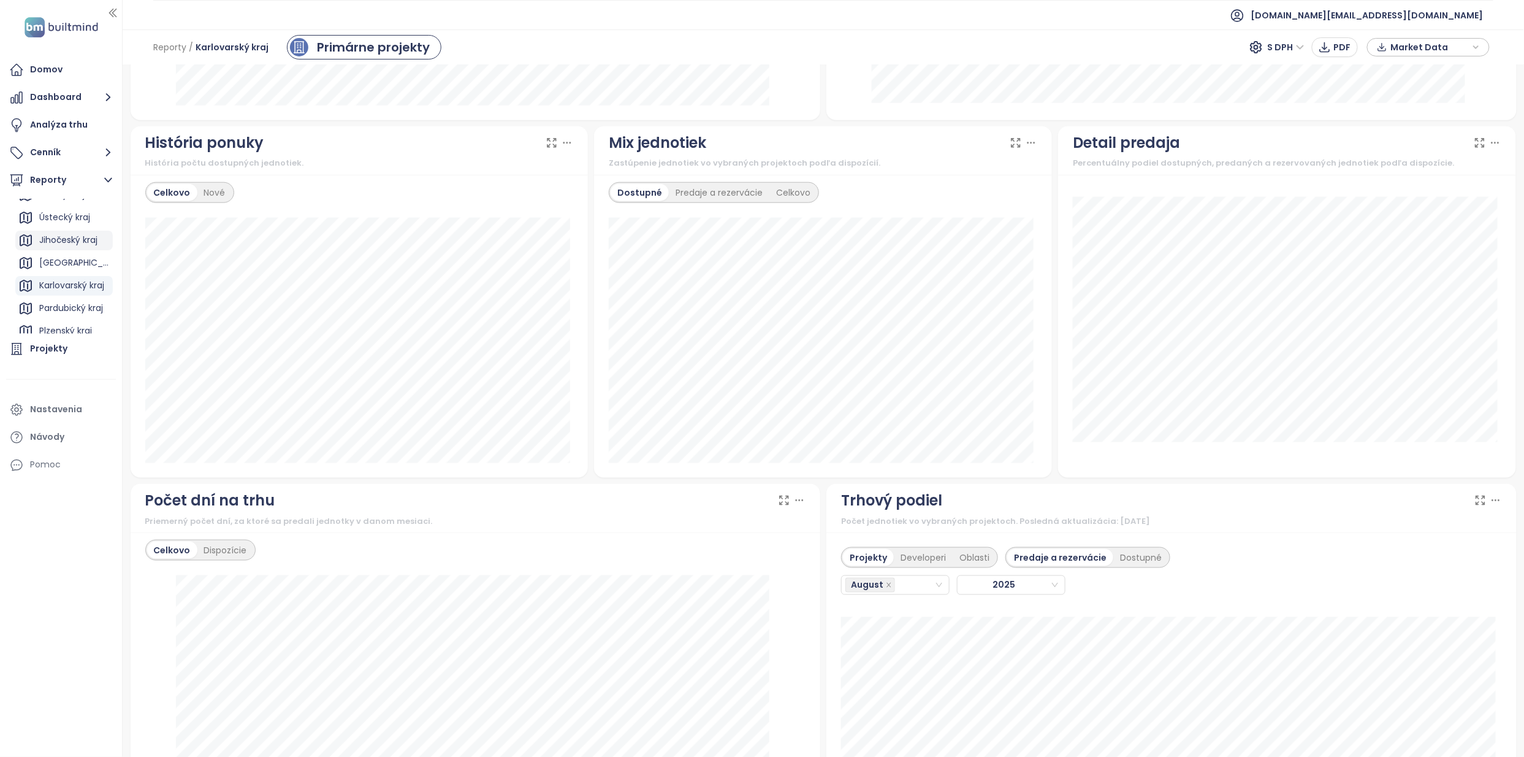
scroll to position [0, 0]
click at [64, 234] on div "[GEOGRAPHIC_DATA]" at bounding box center [74, 230] width 71 height 15
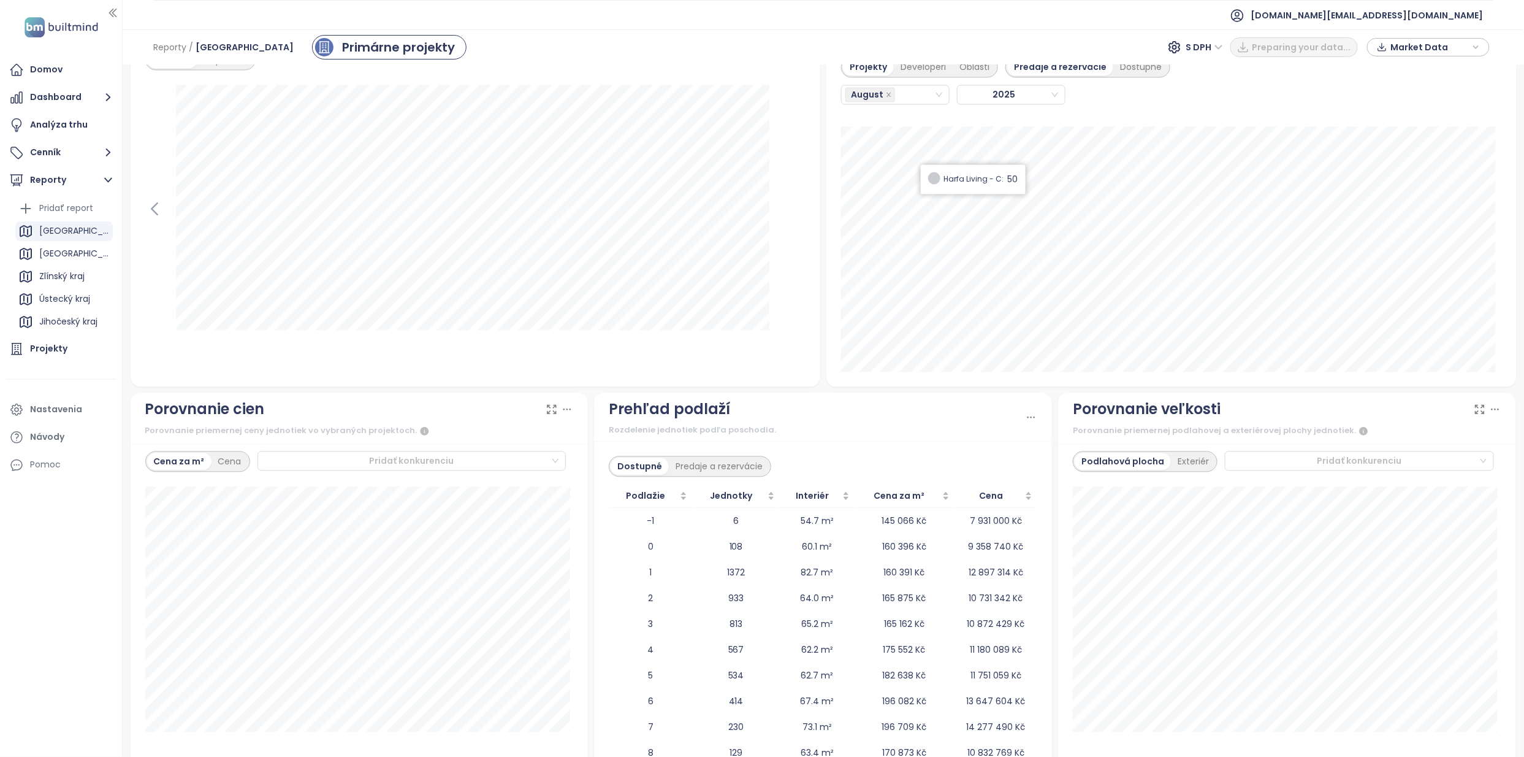
scroll to position [1063, 0]
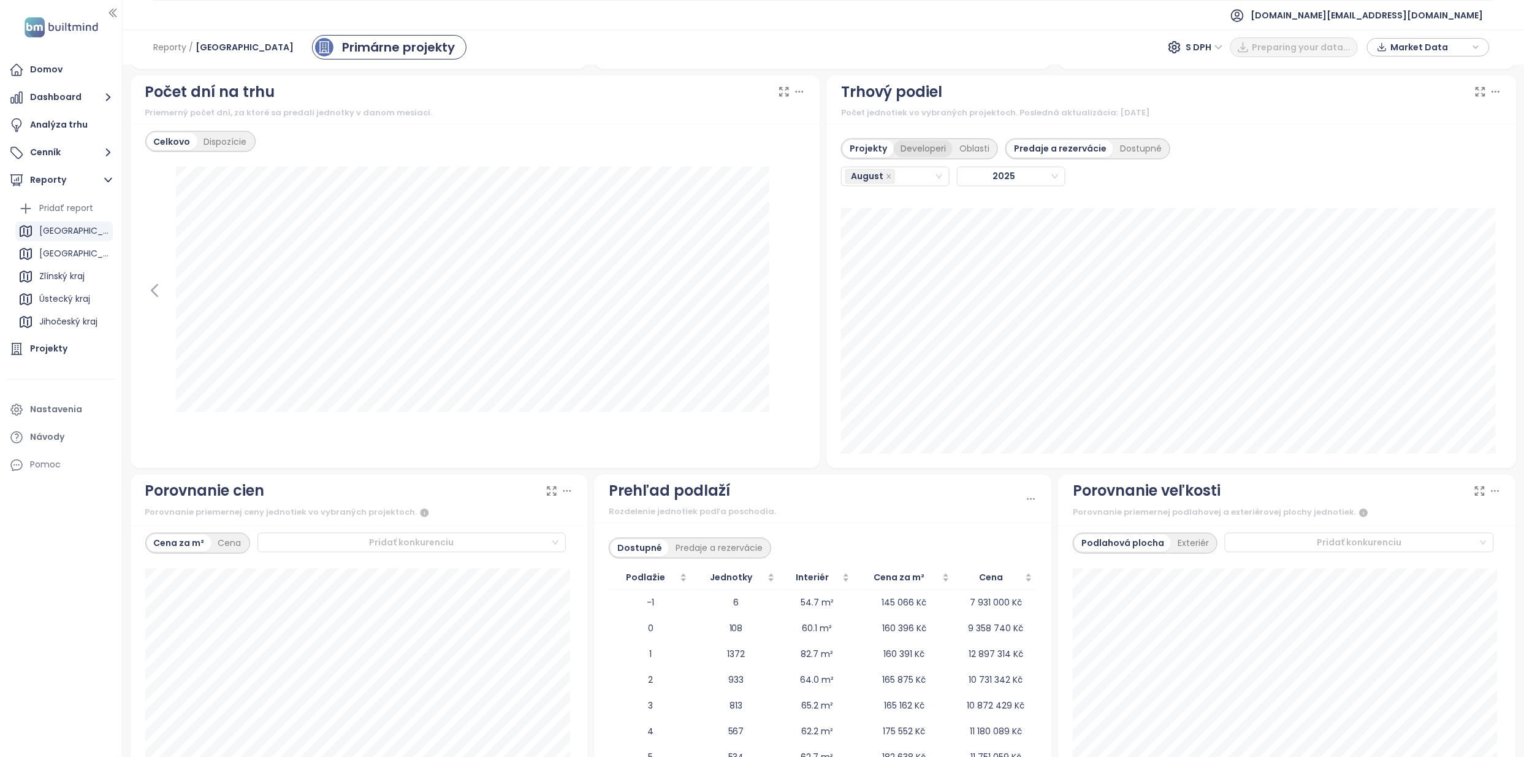
click at [799, 148] on div "Developeri" at bounding box center [923, 148] width 59 height 17
click at [799, 178] on div "August" at bounding box center [889, 176] width 89 height 17
click at [799, 147] on div "Projekty" at bounding box center [866, 148] width 47 height 17
click at [799, 182] on div "August" at bounding box center [895, 177] width 109 height 20
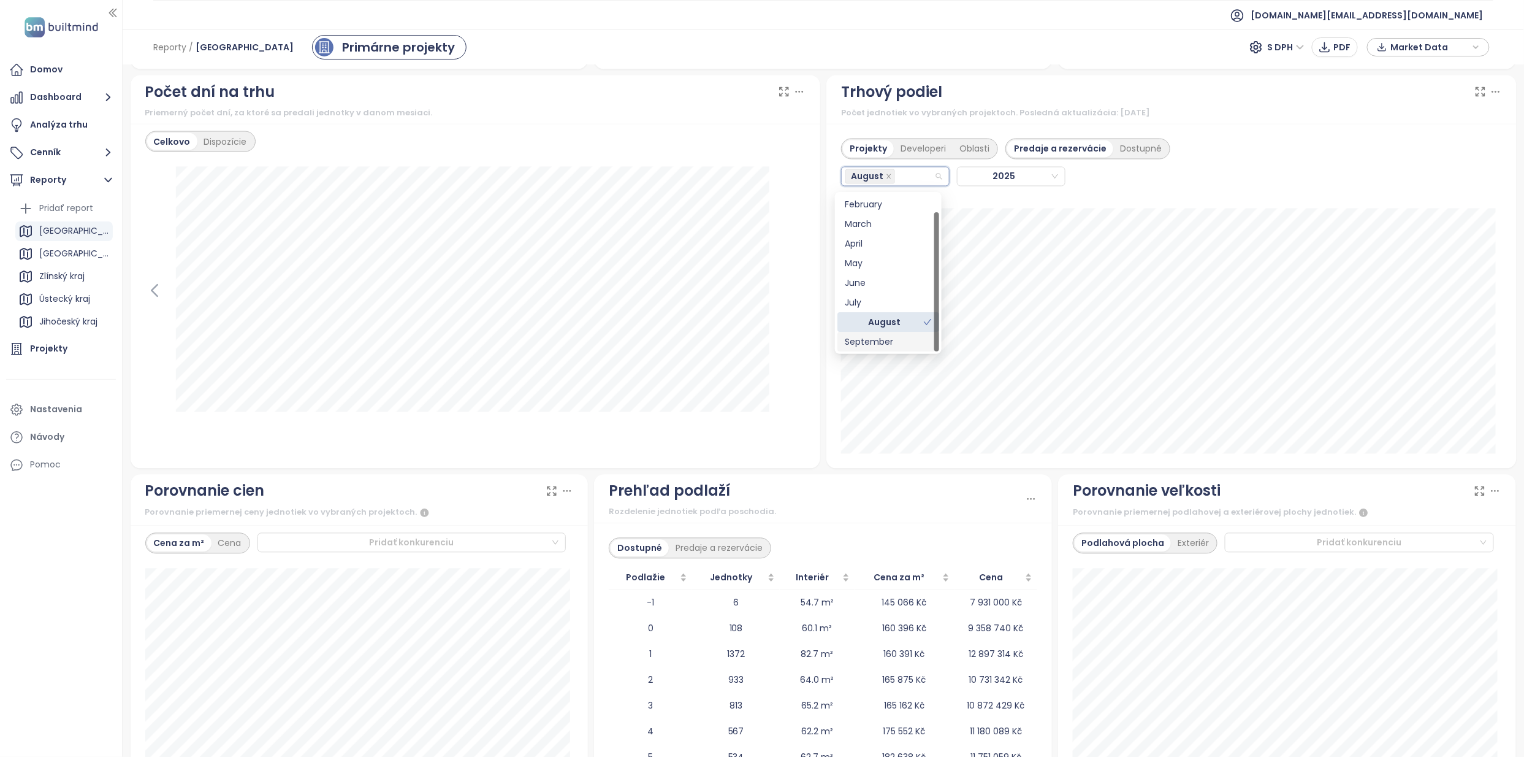
click at [799, 342] on div "September" at bounding box center [888, 341] width 87 height 13
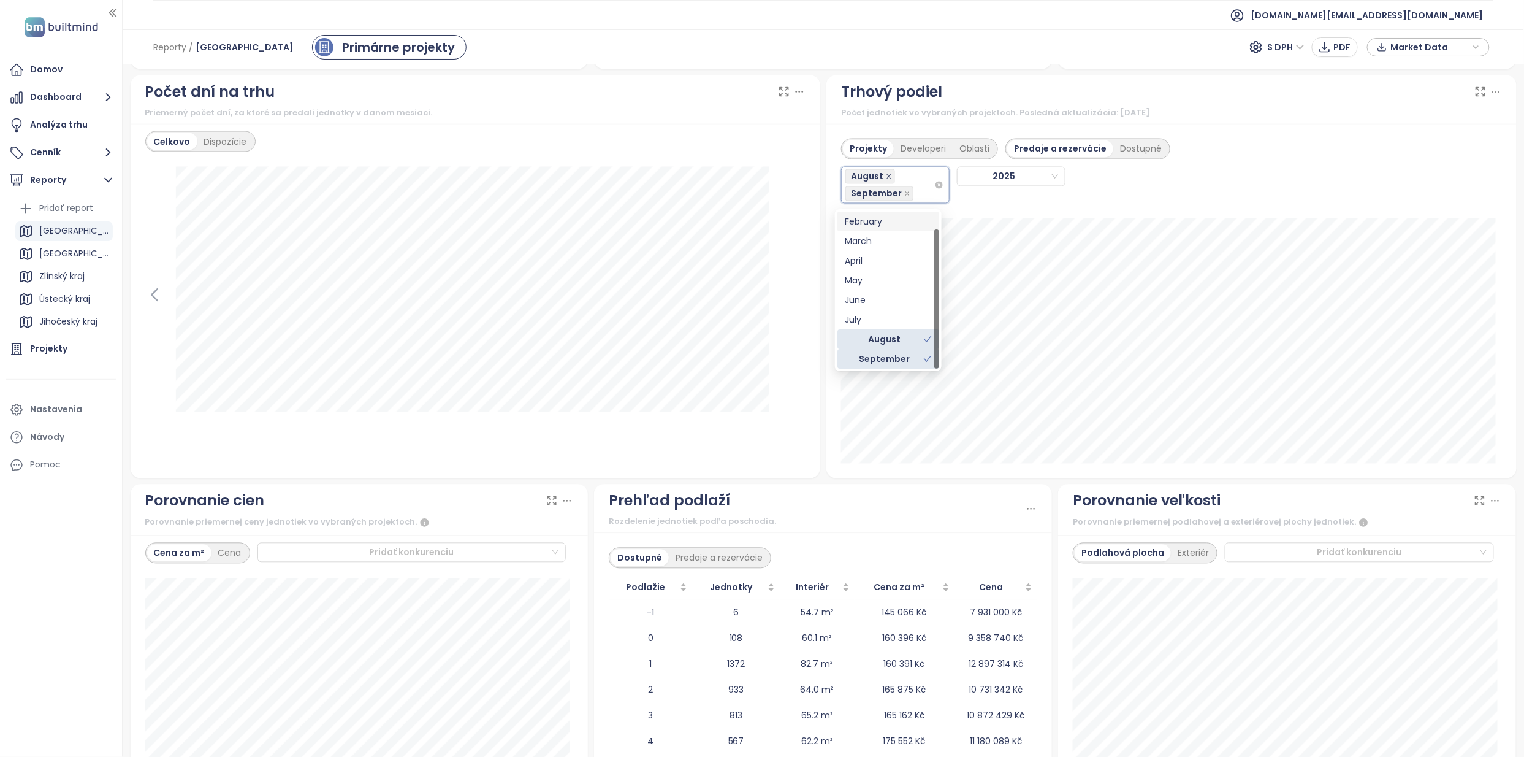
click at [799, 180] on icon "close" at bounding box center [889, 177] width 6 height 6
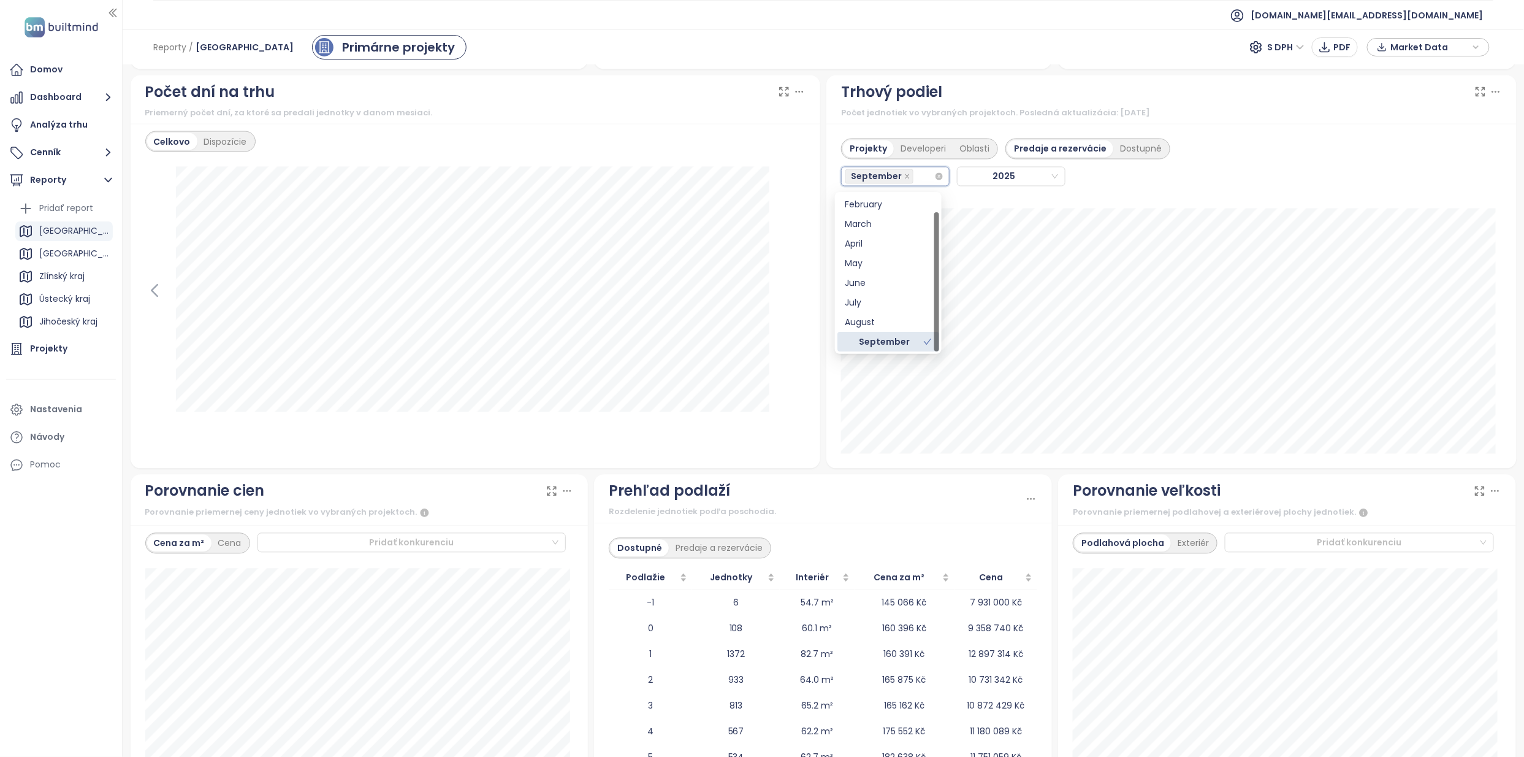
click at [799, 391] on div "Projekty Developeri Oblasti Predaje a rezervácie Dostupné September 2025" at bounding box center [1171, 296] width 690 height 345
